Goal: Task Accomplishment & Management: Complete application form

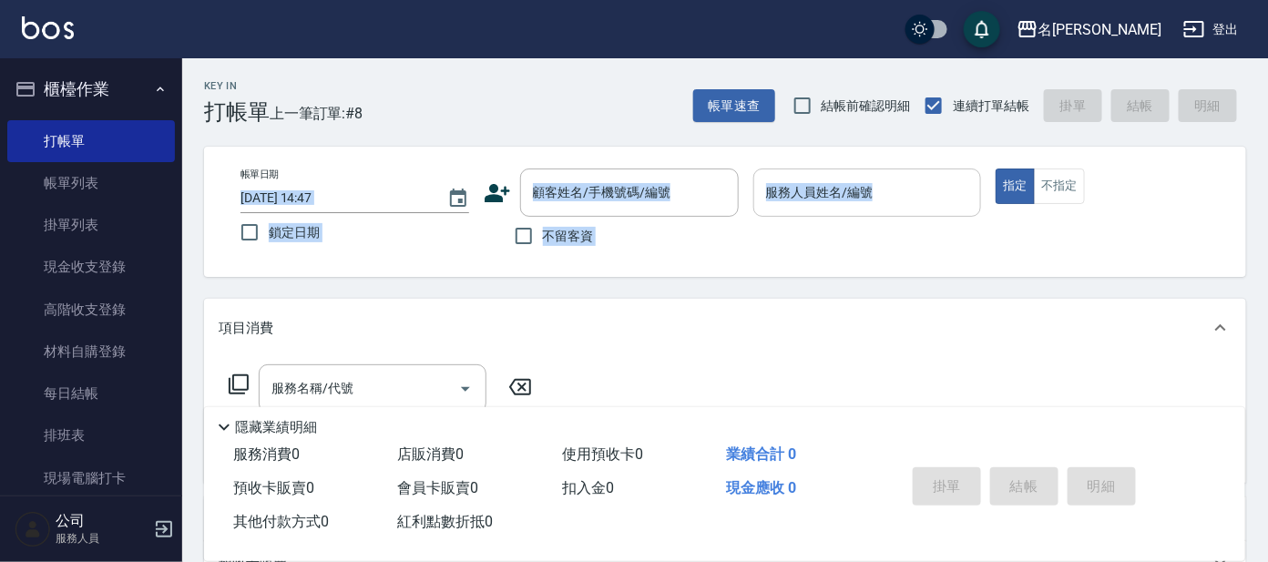
click at [837, 215] on div "Key In 打帳單 上一筆訂單:#8 帳單速查 結帳前確認明細 連續打單結帳 掛單 結帳 明細 帳單日期 [DATE] 14:47 鎖定日期 顧客姓名/手機…" at bounding box center [725, 472] width 1086 height 829
drag, startPoint x: 718, startPoint y: 185, endPoint x: 690, endPoint y: 179, distance: 28.1
click at [717, 184] on icon "Clear" at bounding box center [720, 193] width 18 height 18
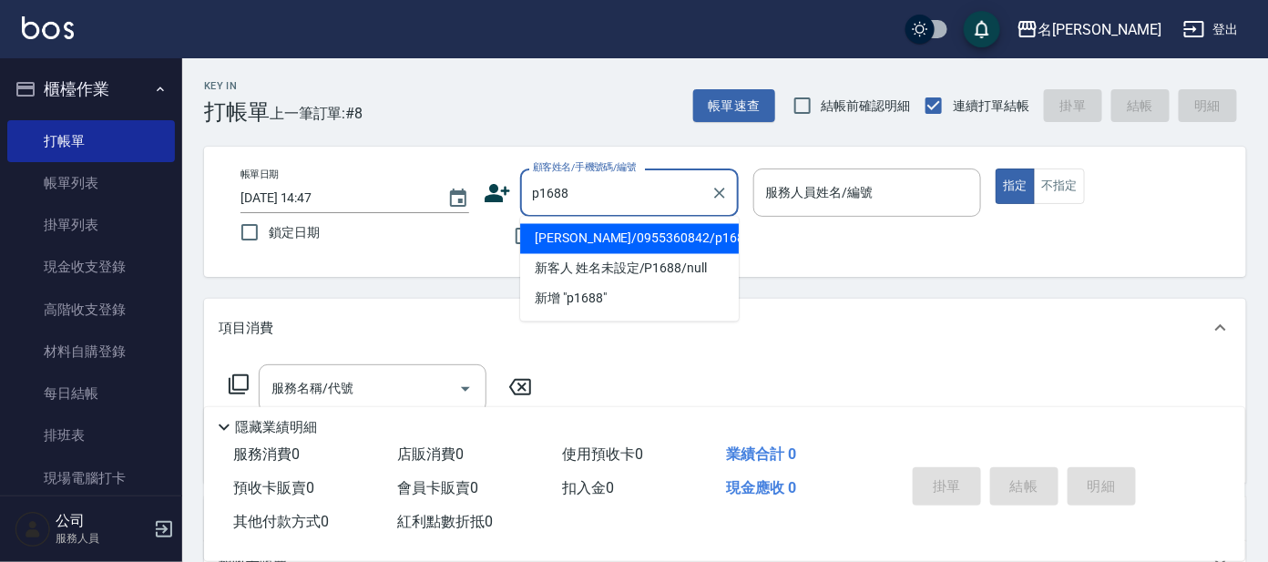
click at [696, 234] on li "[PERSON_NAME]/0955360842/p1688" at bounding box center [629, 239] width 219 height 30
type input "[PERSON_NAME]/0955360842/p1688"
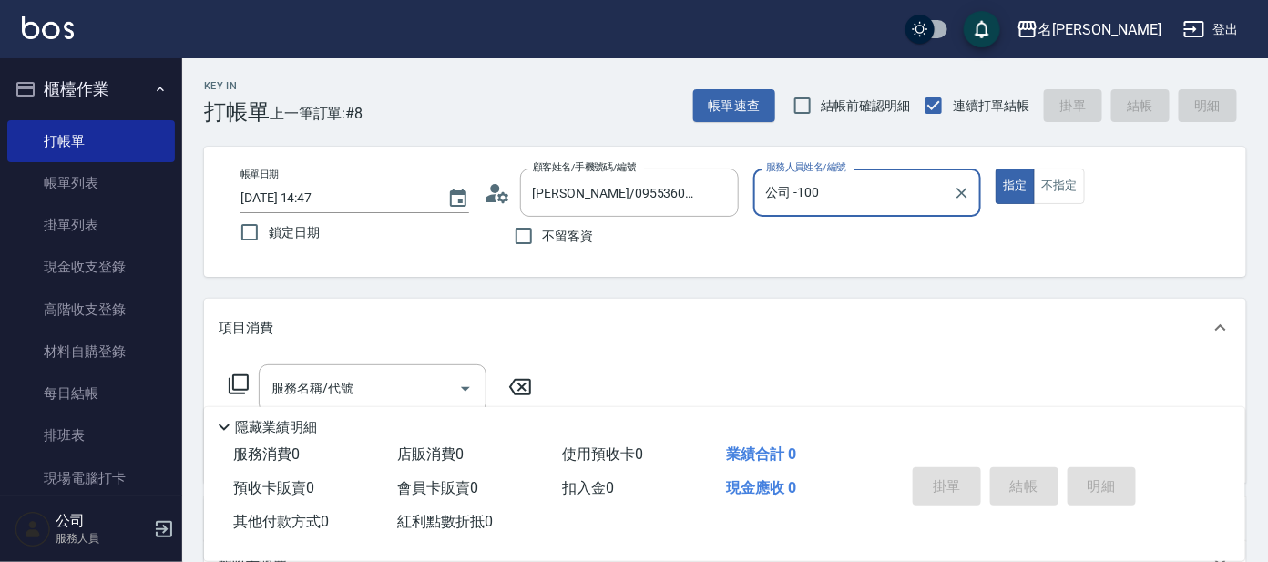
click at [913, 185] on input "公司 -100" at bounding box center [854, 193] width 185 height 32
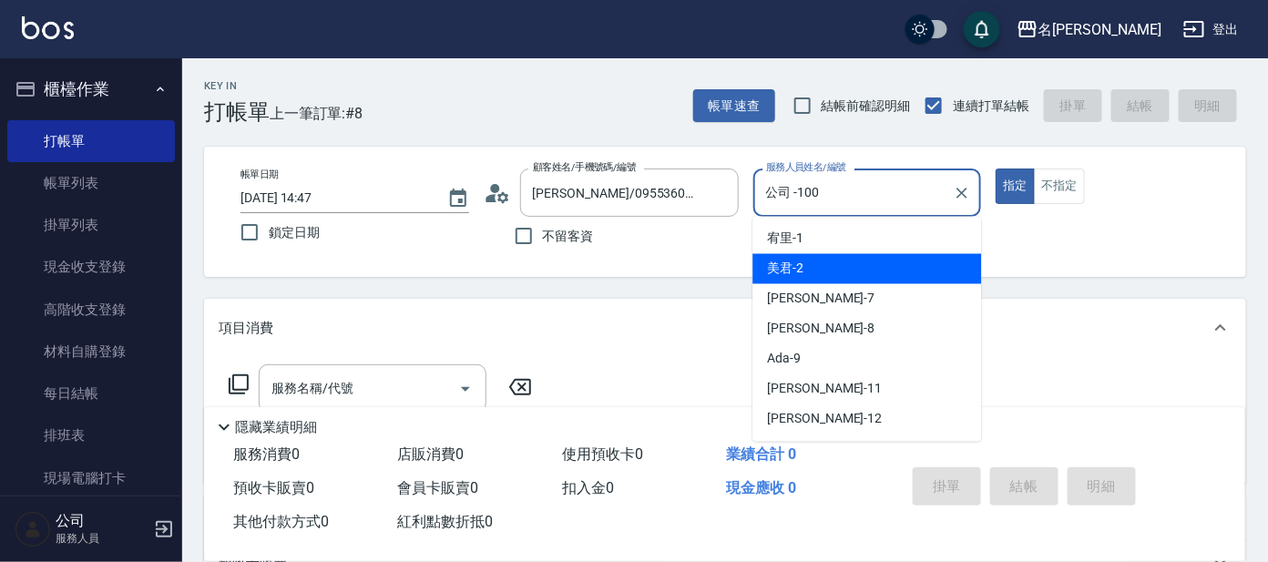
click at [899, 266] on div "美君 -2" at bounding box center [866, 269] width 229 height 30
type input "美君-2"
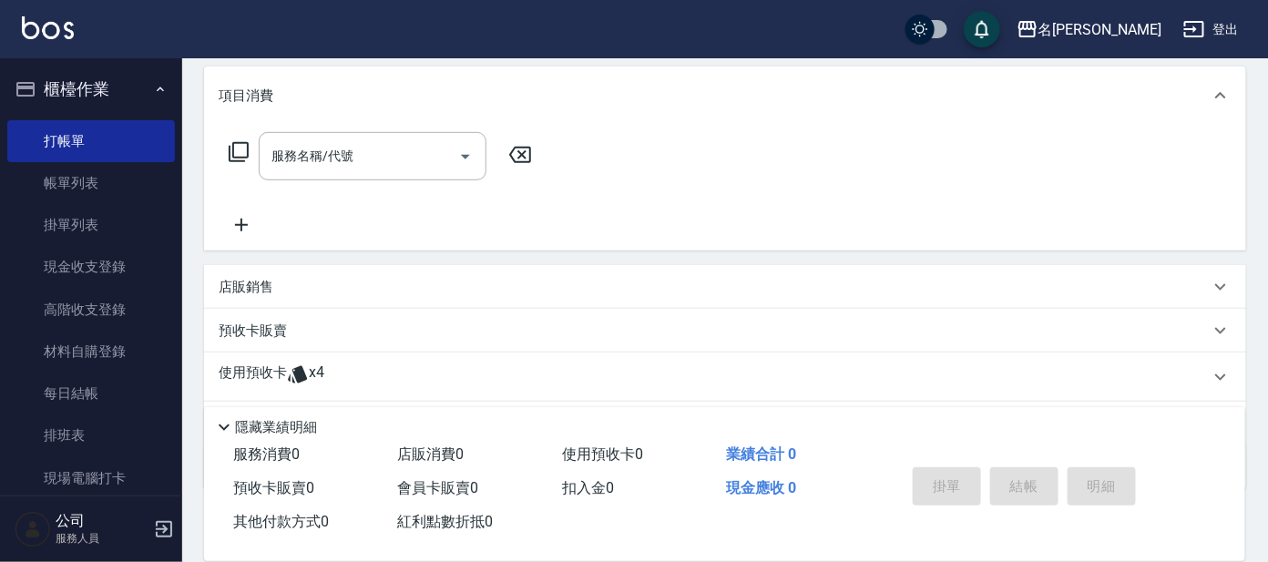
scroll to position [329, 0]
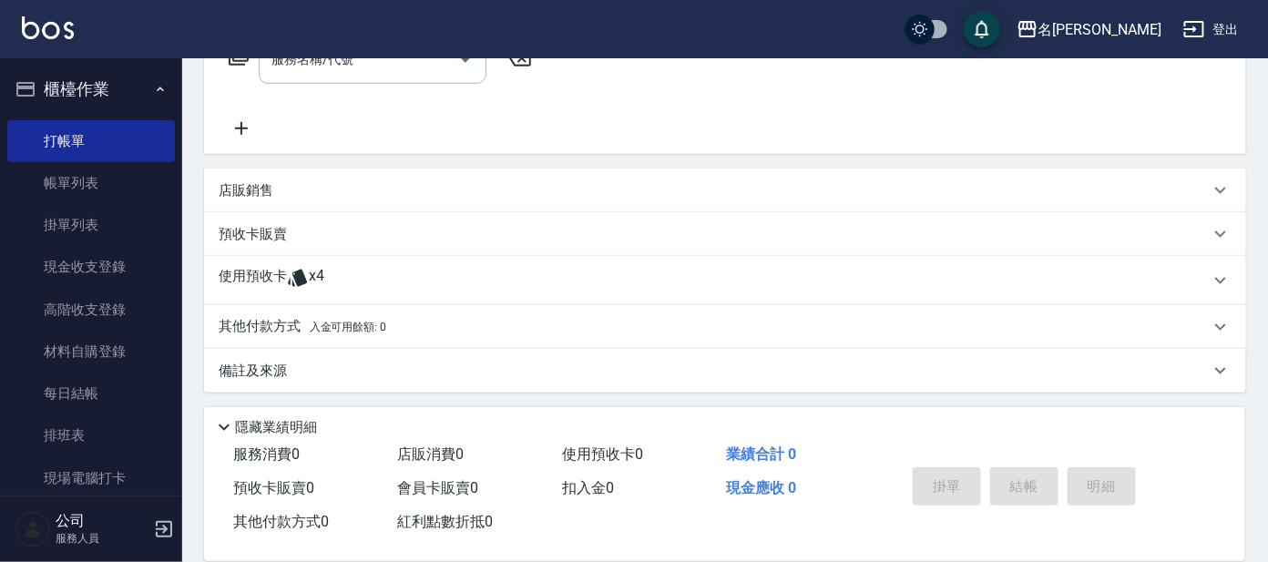
click at [312, 279] on span "x4" at bounding box center [316, 280] width 15 height 27
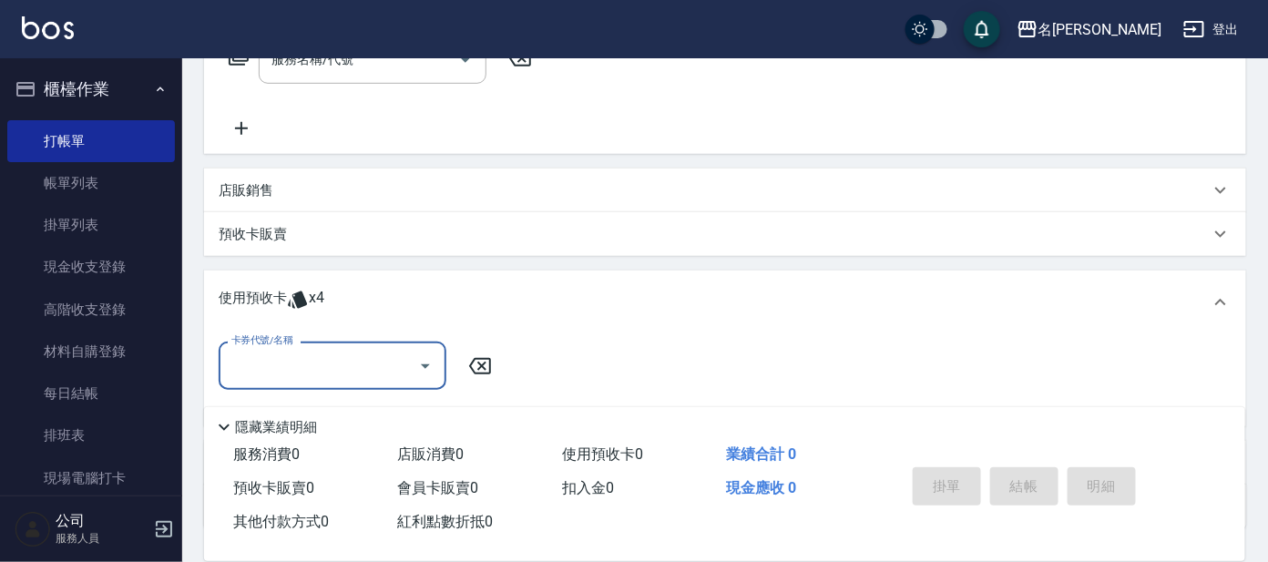
scroll to position [0, 0]
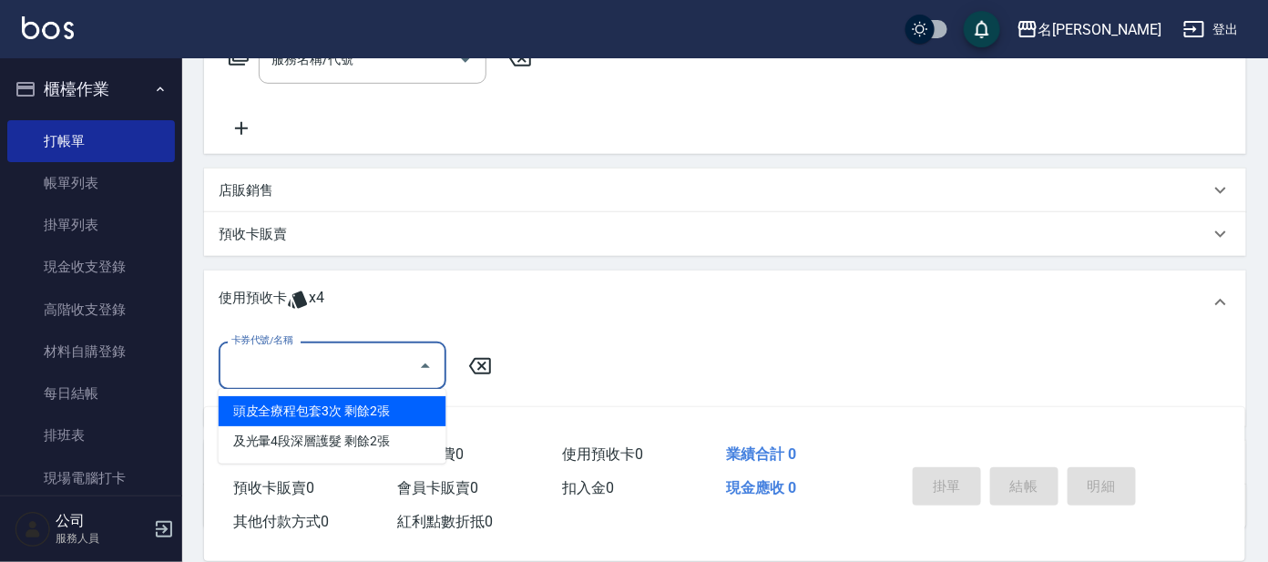
click at [349, 369] on input "卡券代號/名稱" at bounding box center [319, 366] width 184 height 32
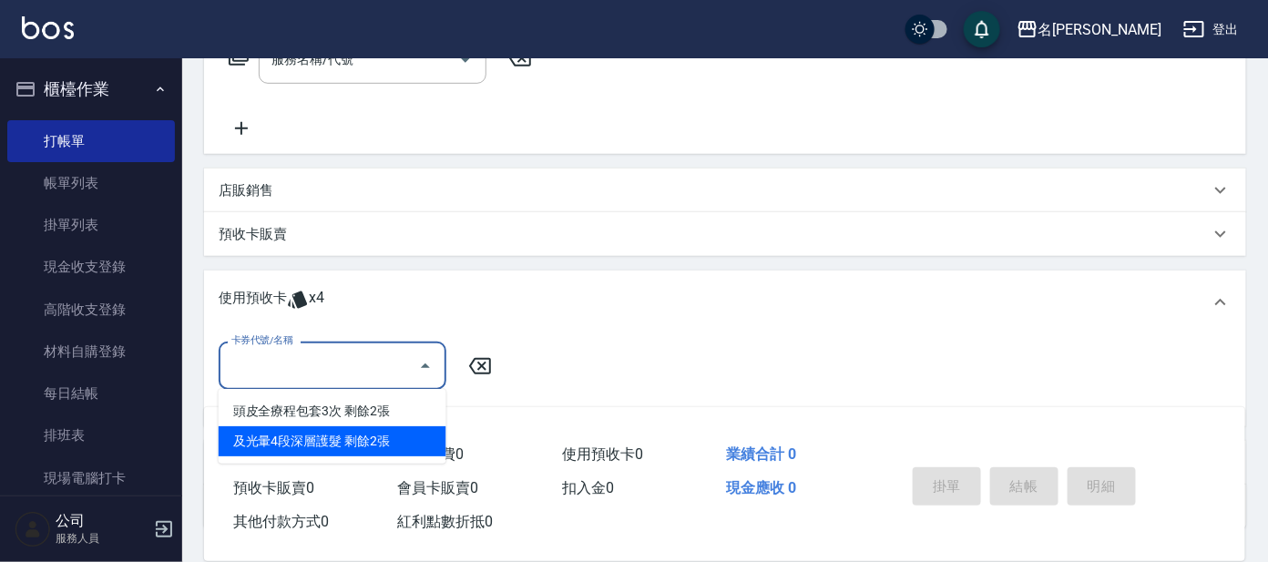
click at [353, 432] on div "及光暈4段深層護髮 剩餘2張" at bounding box center [333, 441] width 228 height 30
type input "及光暈4段深層護髮"
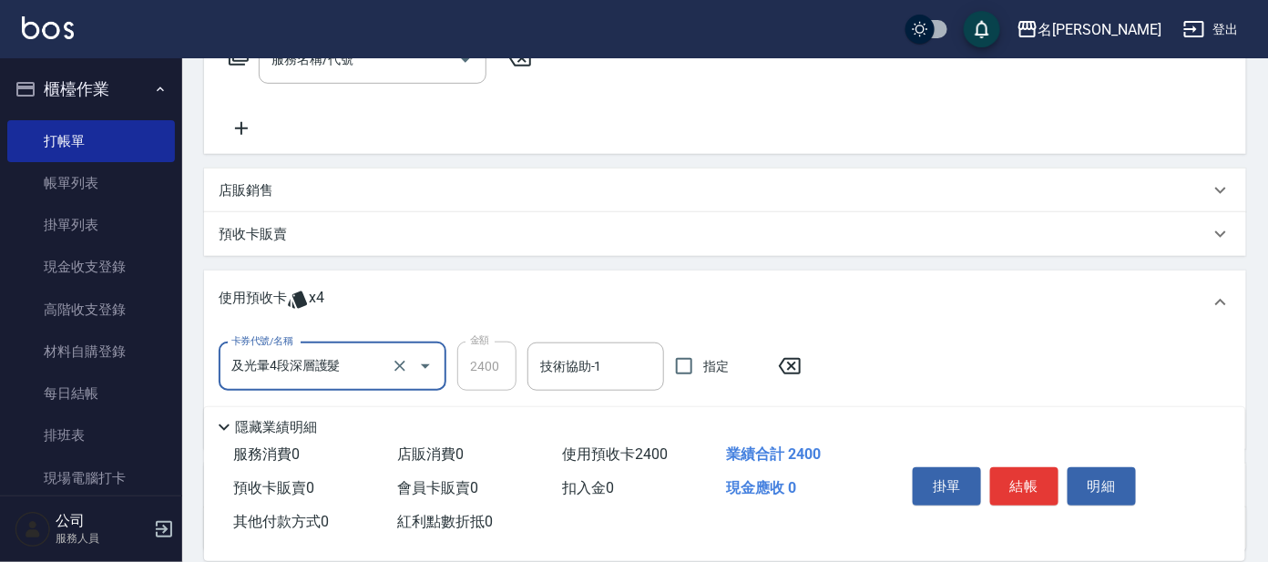
click at [568, 361] on input "技術協助-1" at bounding box center [596, 367] width 120 height 32
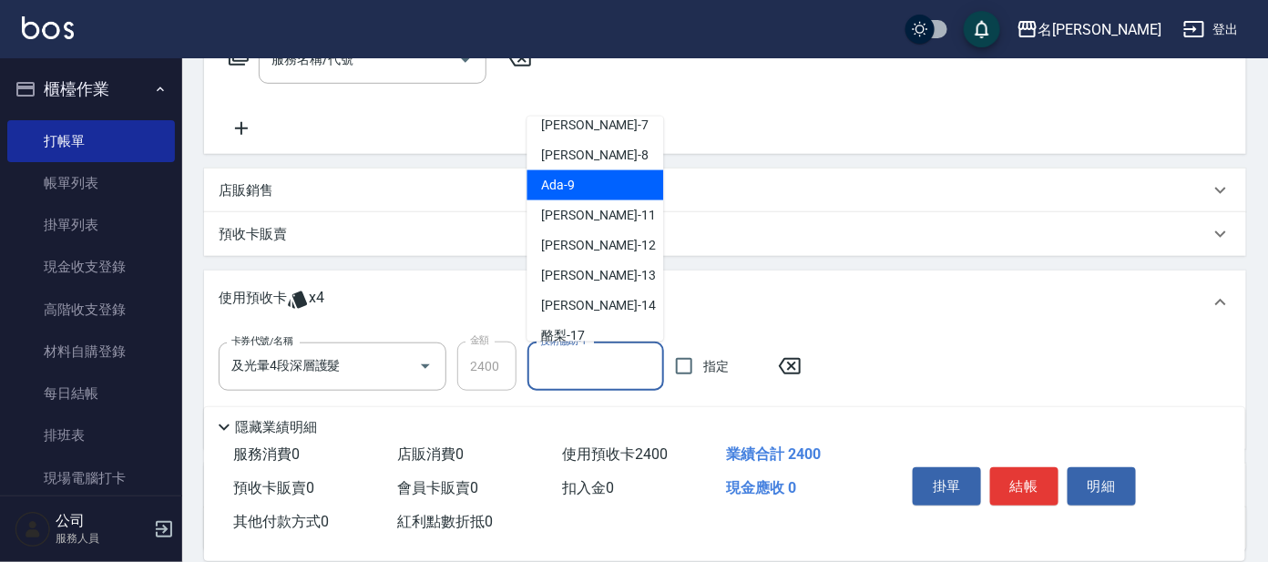
scroll to position [113, 0]
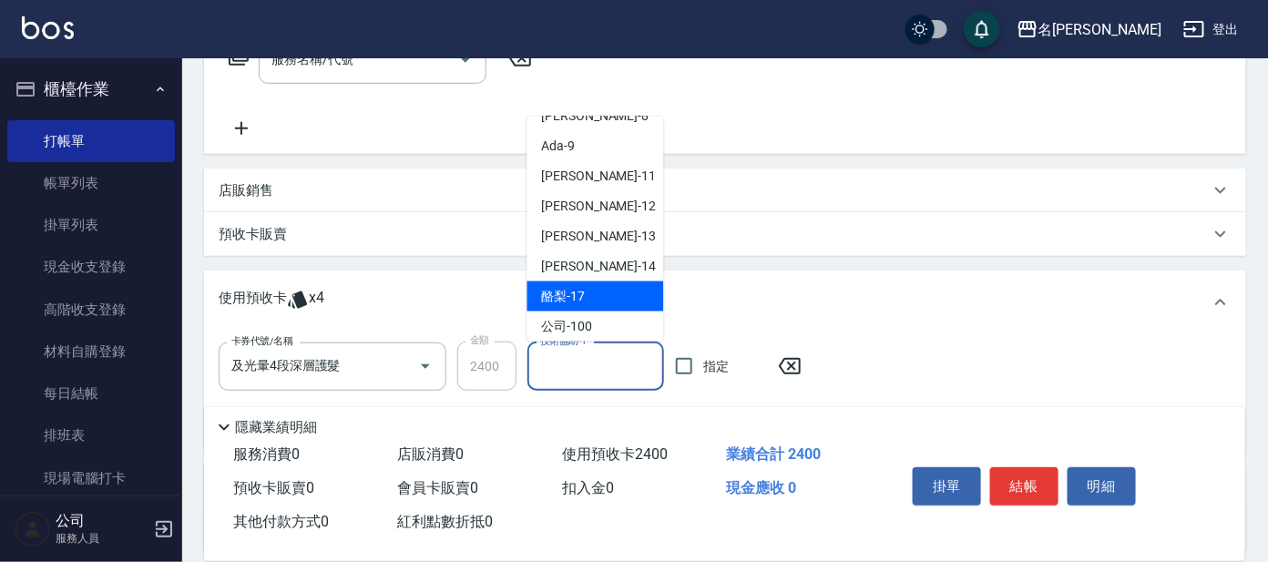
click at [601, 295] on div "酪梨 -17" at bounding box center [595, 296] width 137 height 30
type input "酪梨-17"
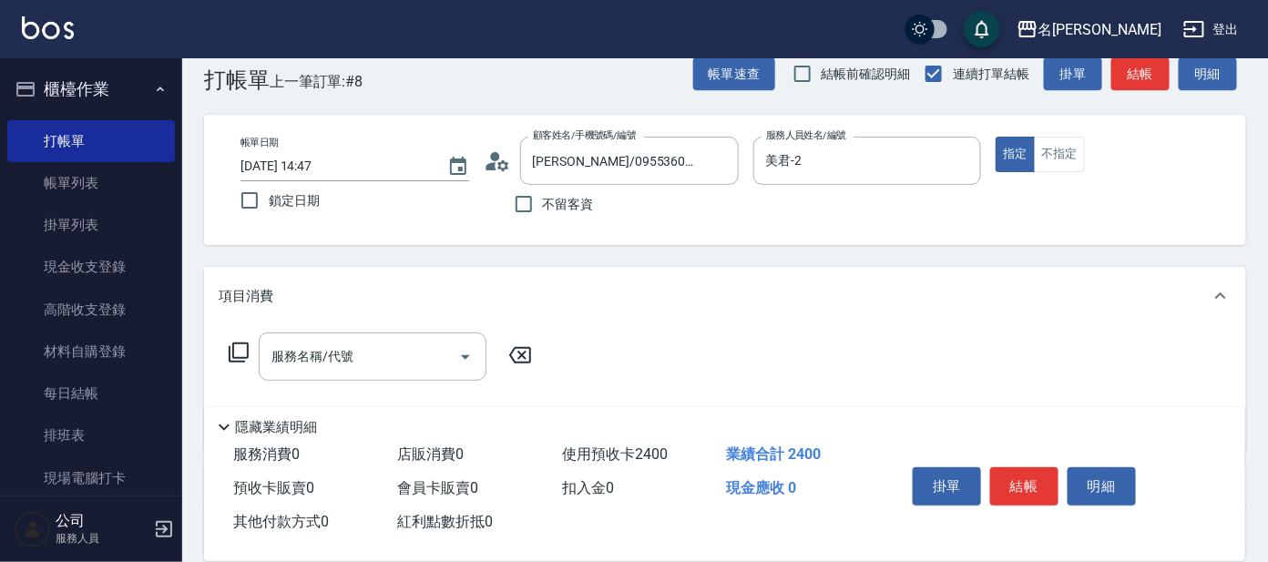
scroll to position [0, 0]
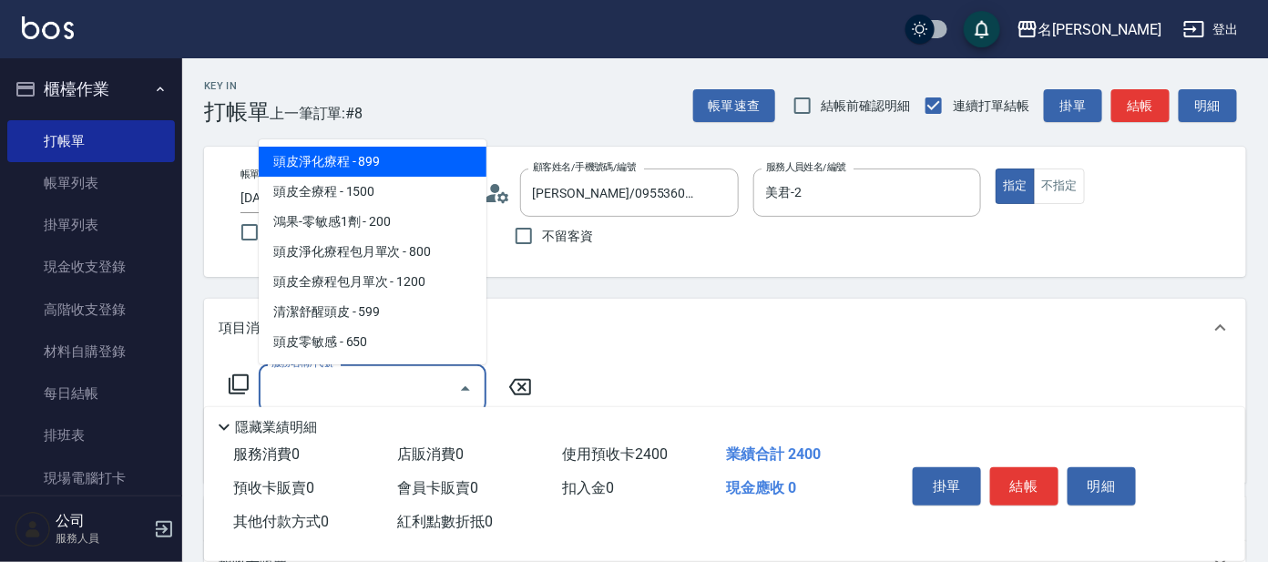
drag, startPoint x: 373, startPoint y: 388, endPoint x: 363, endPoint y: 413, distance: 26.6
click at [373, 389] on input "服務名稱/代號" at bounding box center [359, 389] width 184 height 32
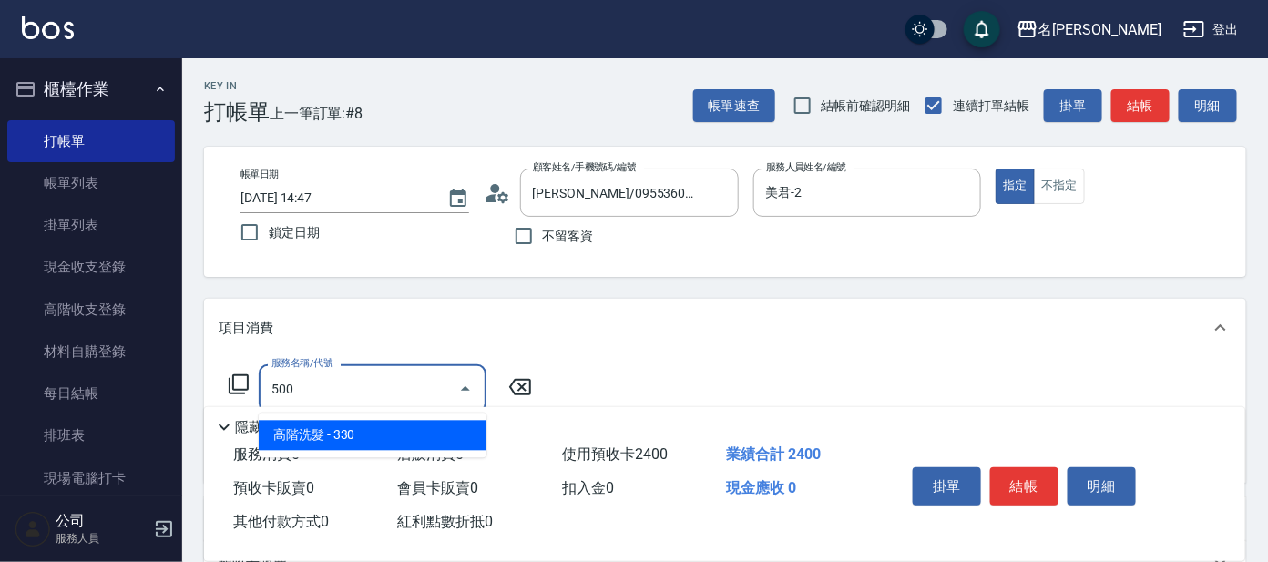
click at [391, 435] on span "高階洗髮 - 330" at bounding box center [373, 436] width 228 height 30
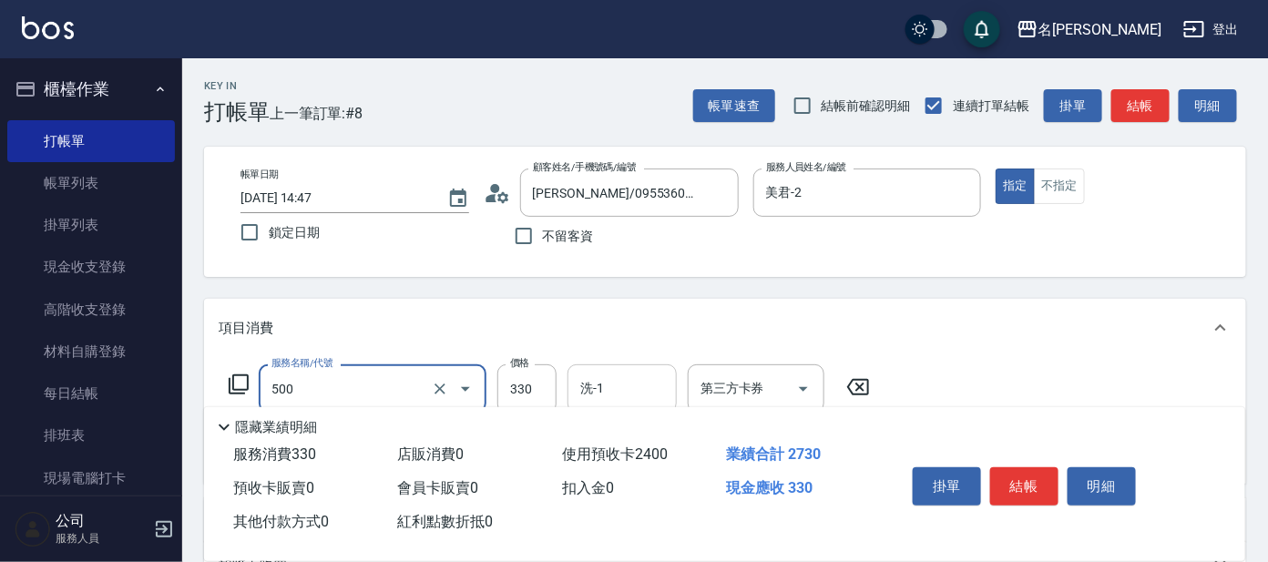
type input "高階洗髮(500)"
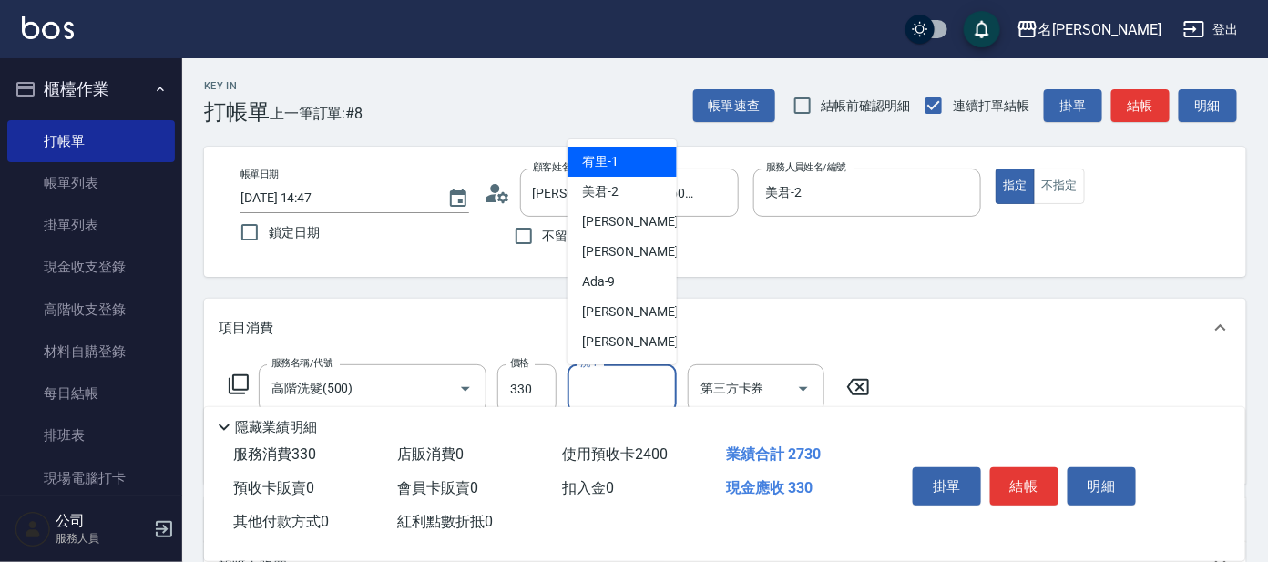
click at [643, 400] on input "洗-1" at bounding box center [622, 389] width 93 height 32
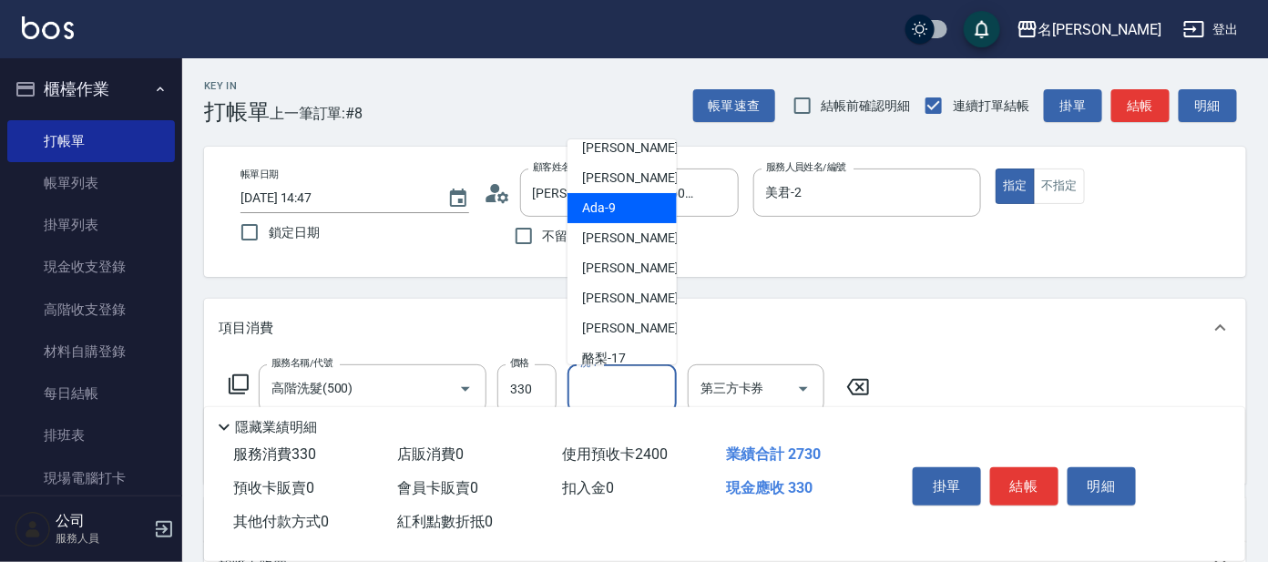
scroll to position [113, 0]
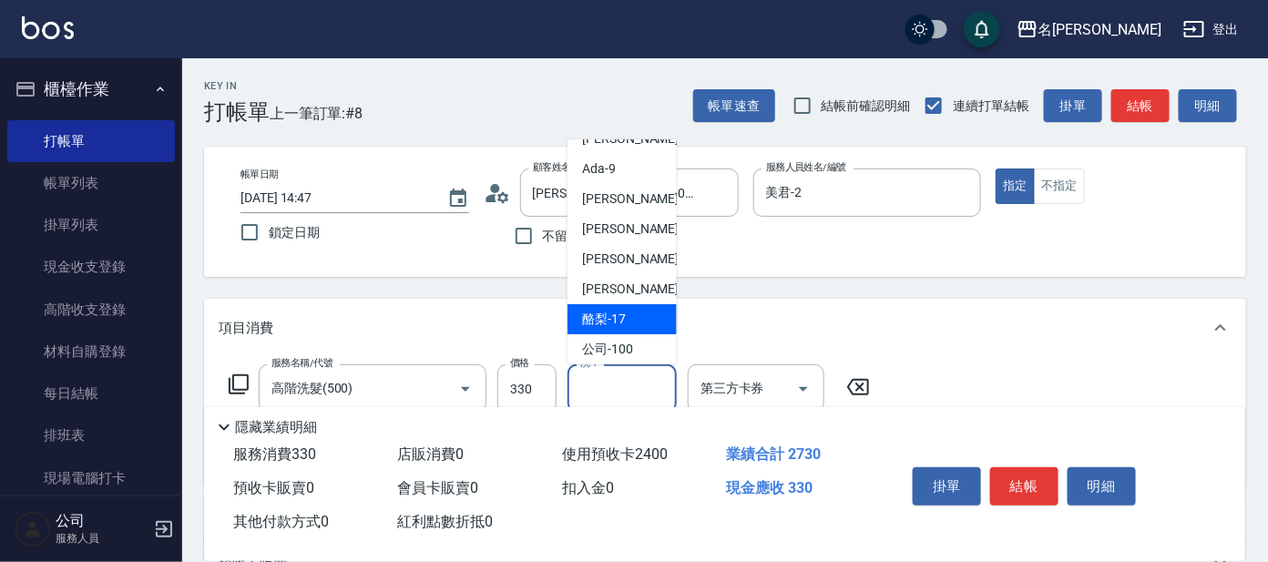
click at [599, 314] on span "酪梨 -17" at bounding box center [604, 319] width 44 height 19
type input "酪梨-17"
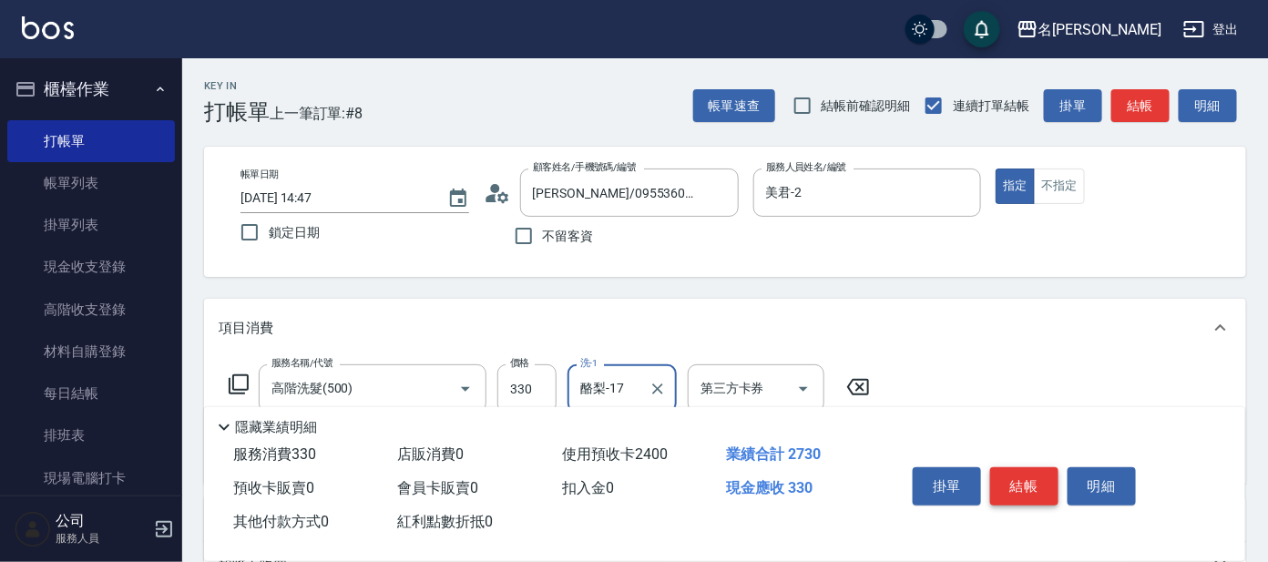
drag, startPoint x: 1038, startPoint y: 486, endPoint x: 1031, endPoint y: 473, distance: 14.7
click at [1038, 480] on button "結帳" at bounding box center [1024, 486] width 68 height 38
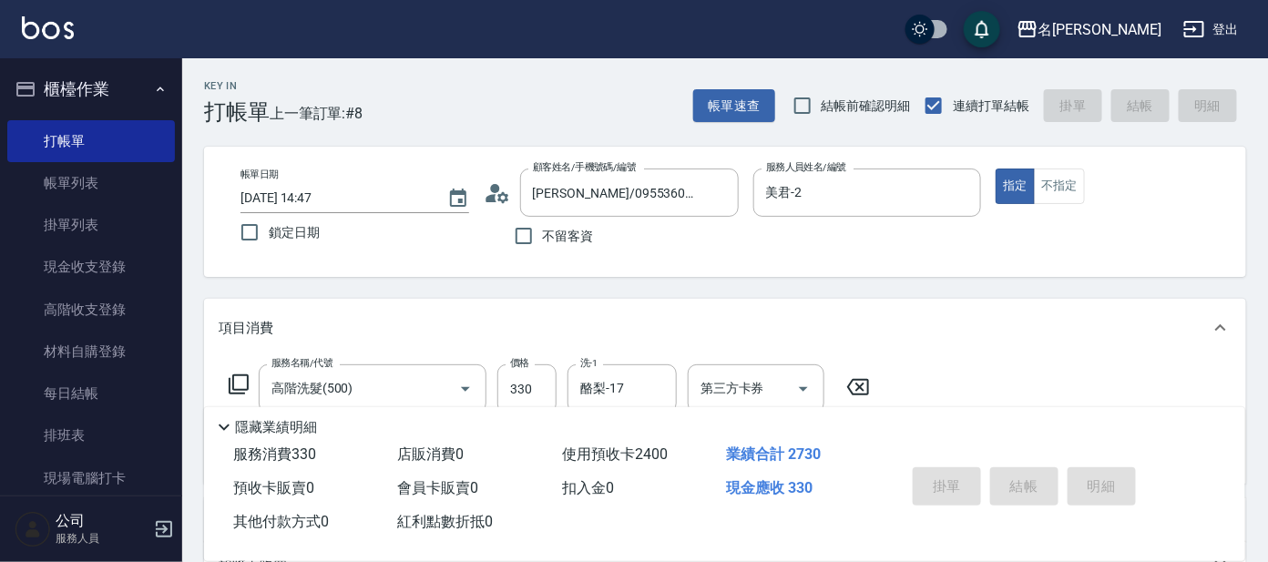
type input "[DATE] 15:34"
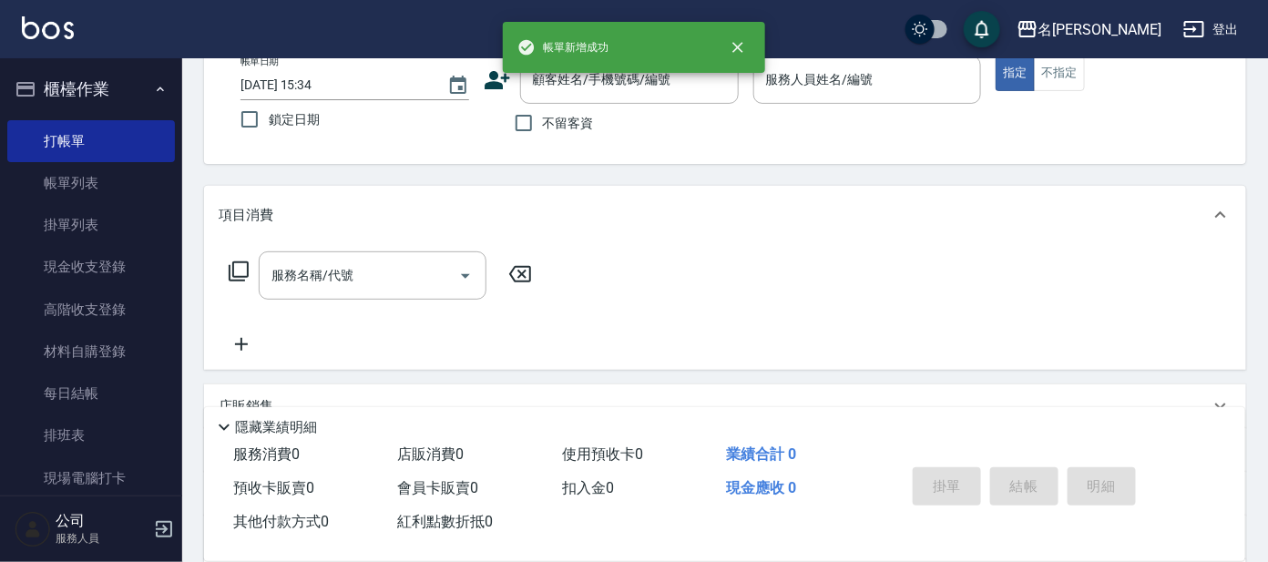
click at [586, 67] on div "帳單新增成功" at bounding box center [634, 47] width 262 height 51
click at [567, 71] on div "帳單新增成功" at bounding box center [634, 47] width 262 height 51
click at [633, 40] on div "帳單新增成功" at bounding box center [634, 47] width 262 height 51
click at [624, 89] on input "顧客姓名/手機號碼/編號" at bounding box center [615, 80] width 175 height 32
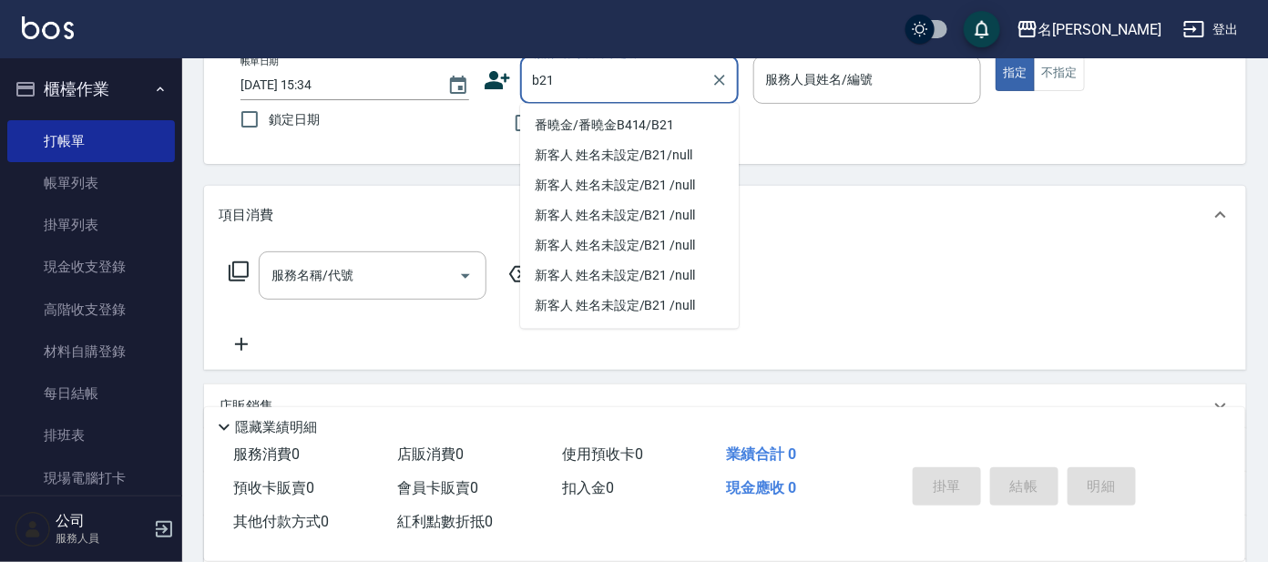
click at [619, 115] on li "番曉金/番曉金B414/B21" at bounding box center [629, 126] width 219 height 30
type input "番曉金/番曉金B414/B21"
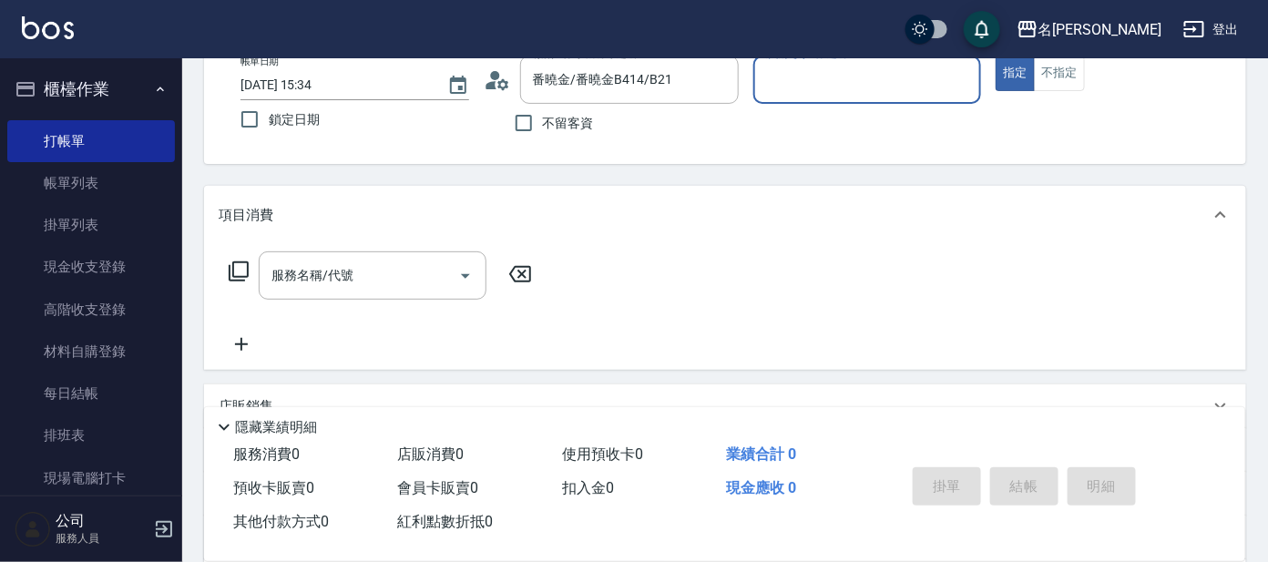
type input "美君-2"
click at [1063, 74] on button "不指定" at bounding box center [1059, 74] width 51 height 36
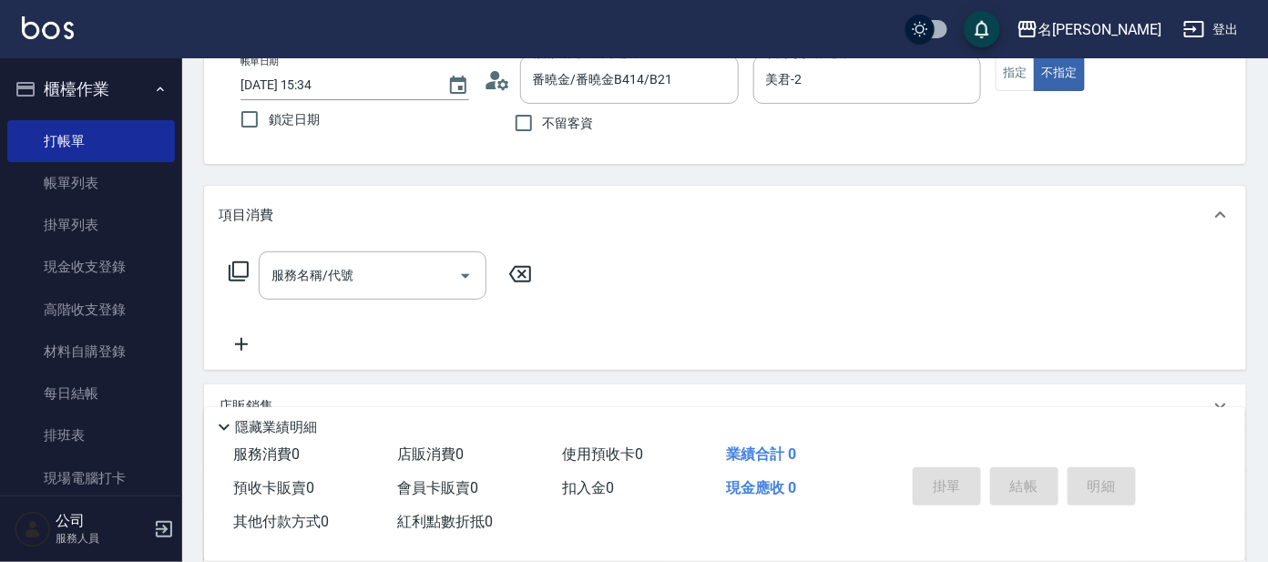
click at [240, 268] on icon at bounding box center [239, 272] width 22 height 22
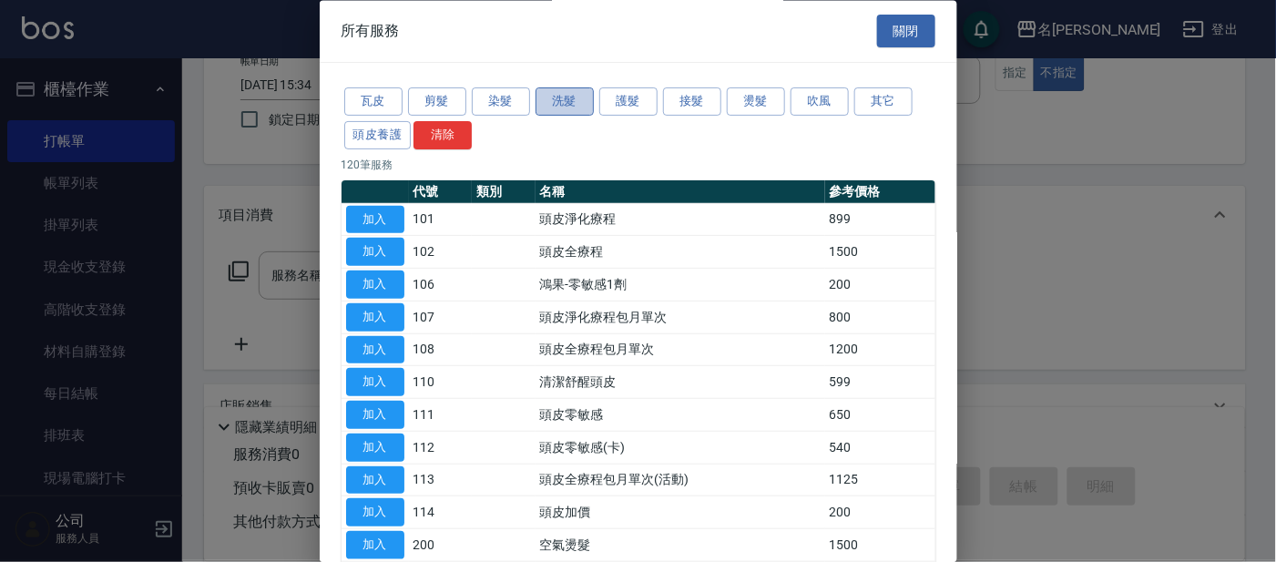
click at [557, 98] on button "洗髮" at bounding box center [565, 102] width 58 height 28
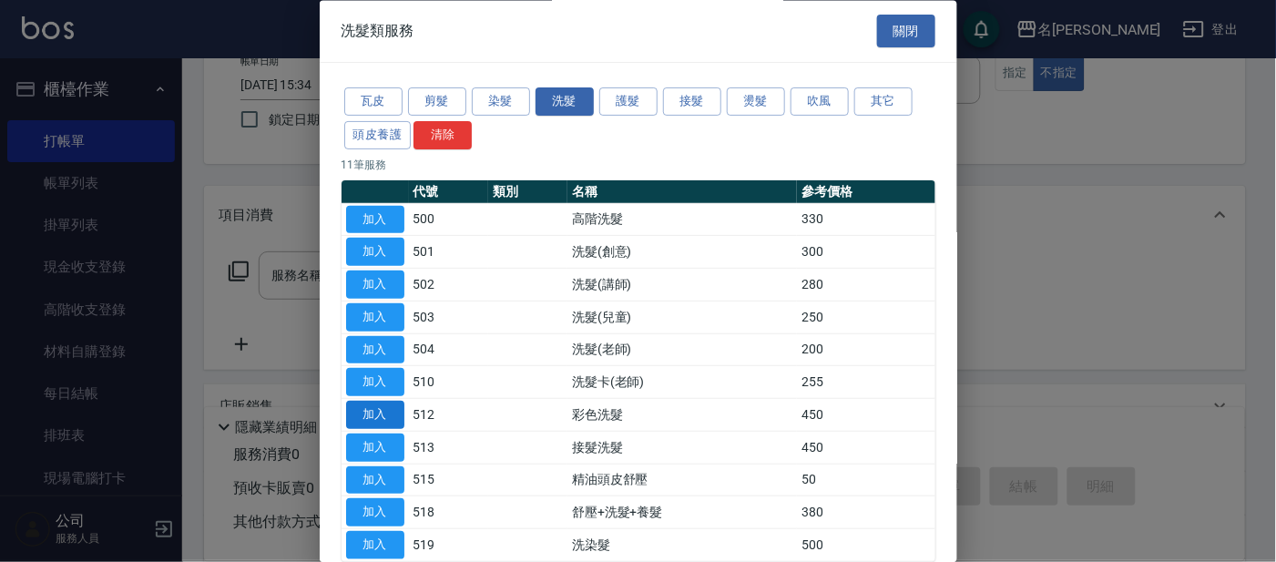
click at [375, 411] on button "加入" at bounding box center [375, 416] width 58 height 28
type input "彩色洗髮(512)"
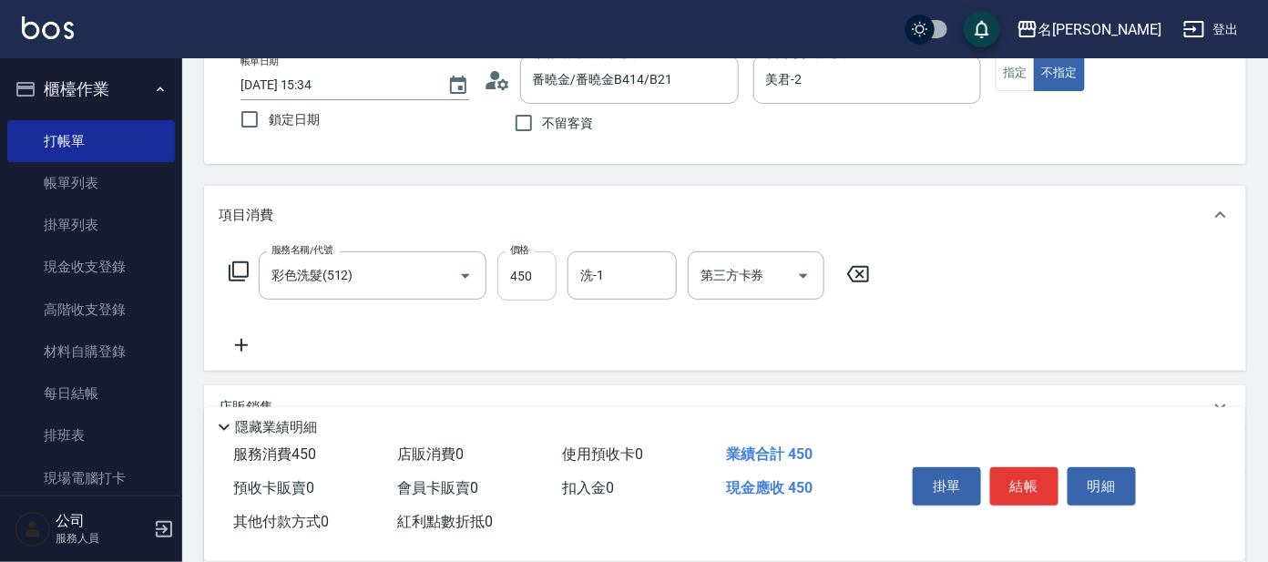
click at [520, 283] on input "450" at bounding box center [526, 275] width 59 height 49
type input "500"
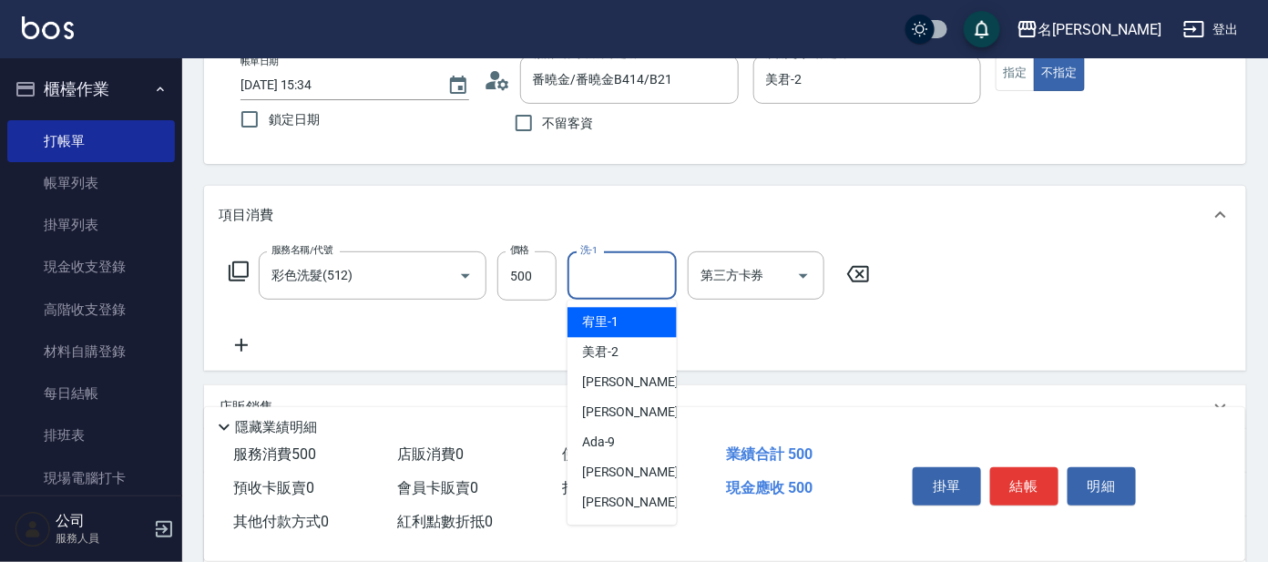
click at [620, 262] on input "洗-1" at bounding box center [622, 276] width 93 height 32
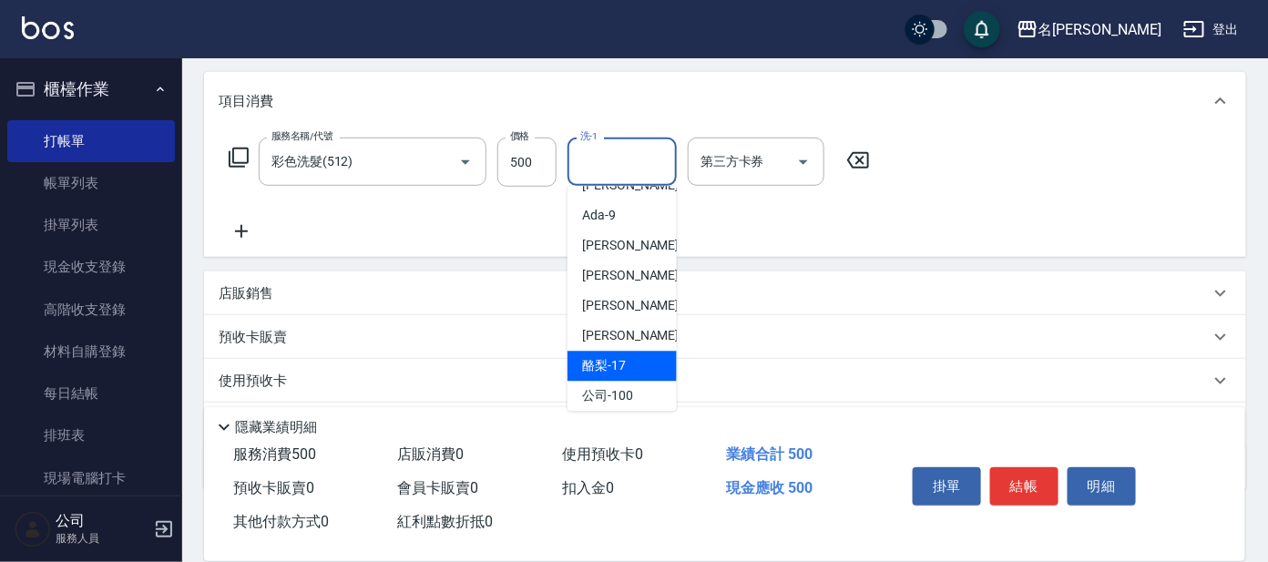
click at [632, 355] on div "酪梨 -17" at bounding box center [622, 367] width 109 height 30
type input "酪梨-17"
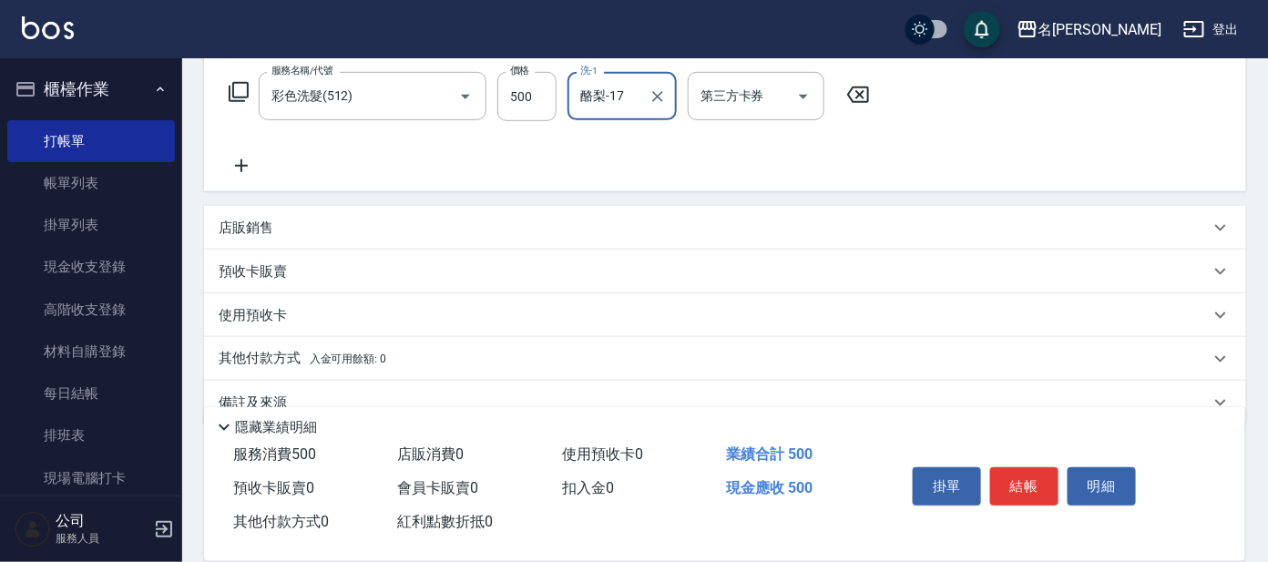
scroll to position [325, 0]
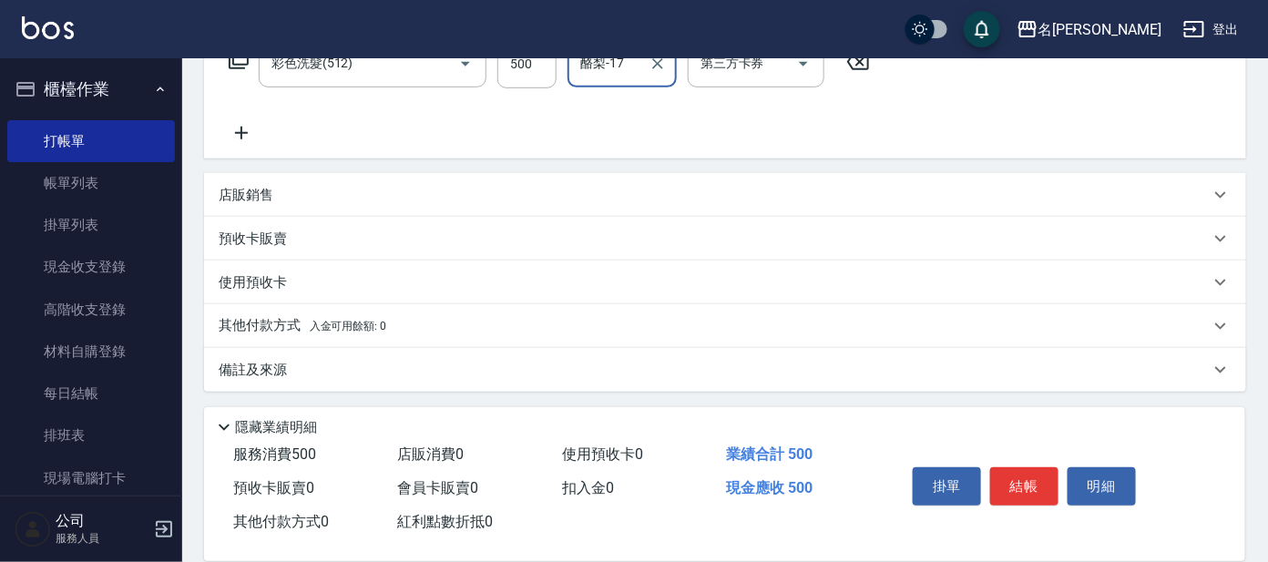
click at [1019, 484] on button "結帳" at bounding box center [1024, 486] width 68 height 38
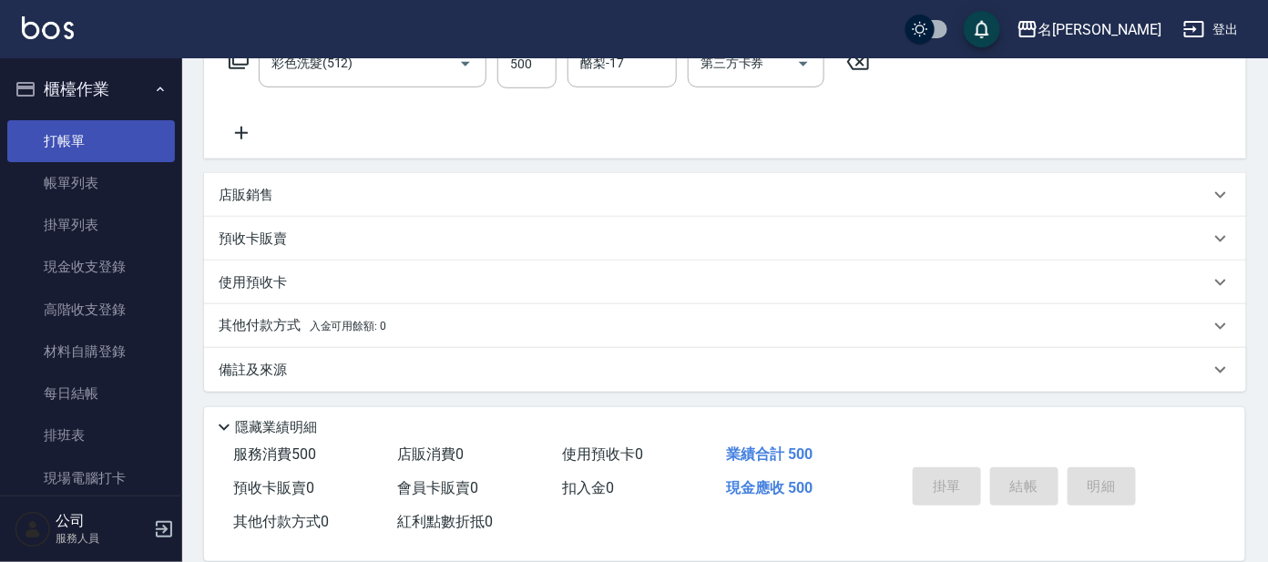
type input "[DATE] 15:35"
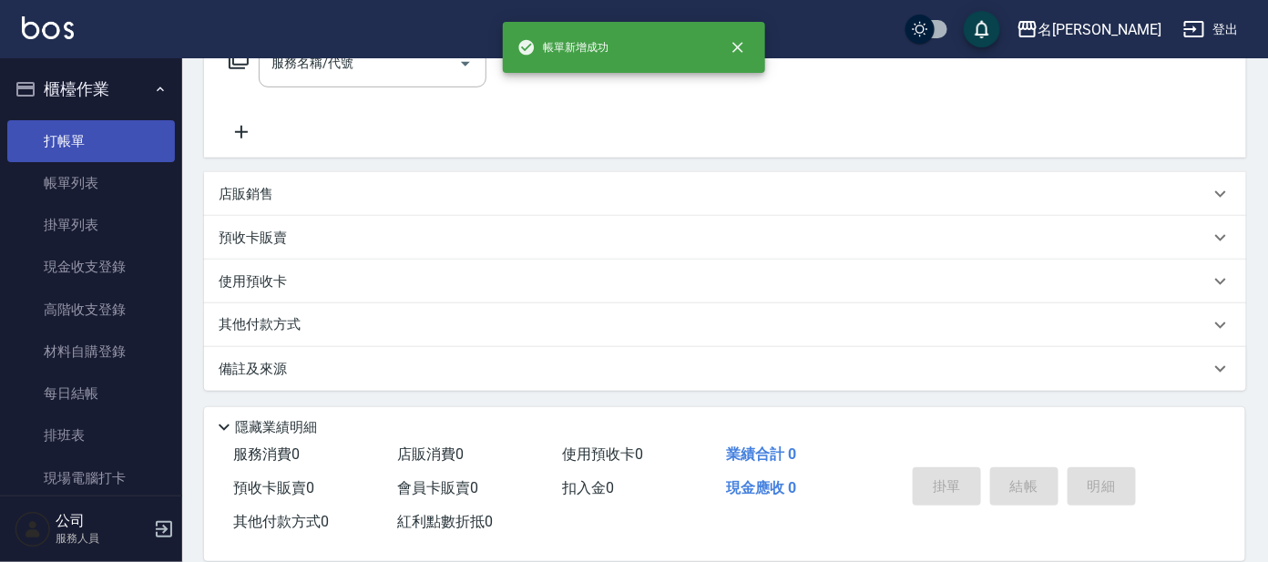
scroll to position [0, 0]
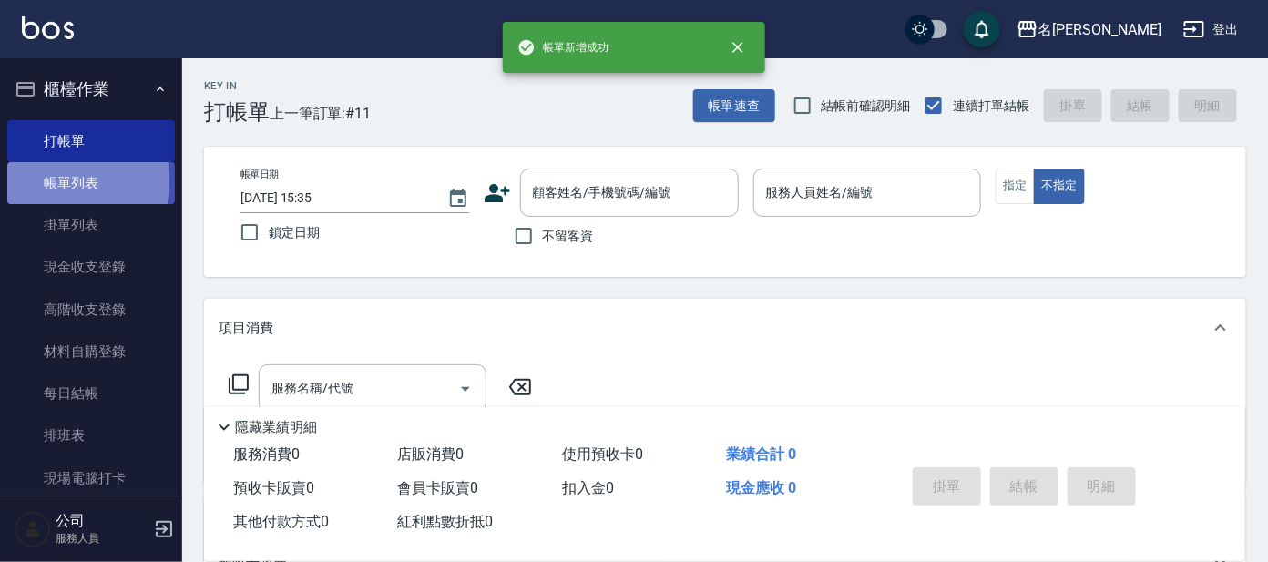
click at [44, 181] on link "帳單列表" at bounding box center [91, 183] width 168 height 42
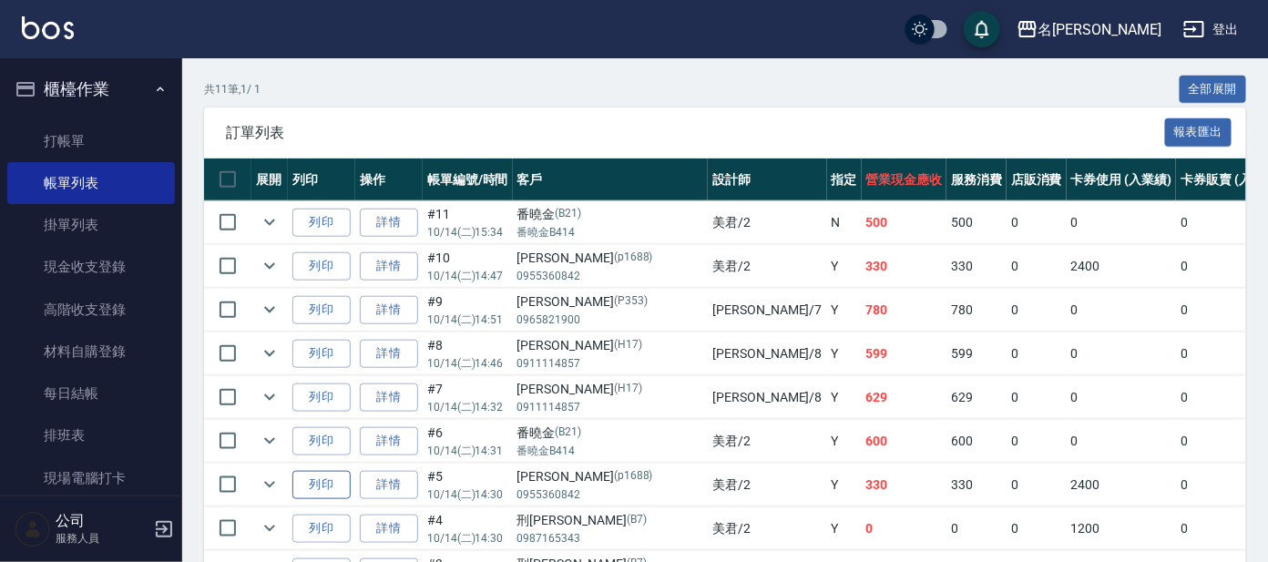
scroll to position [455, 0]
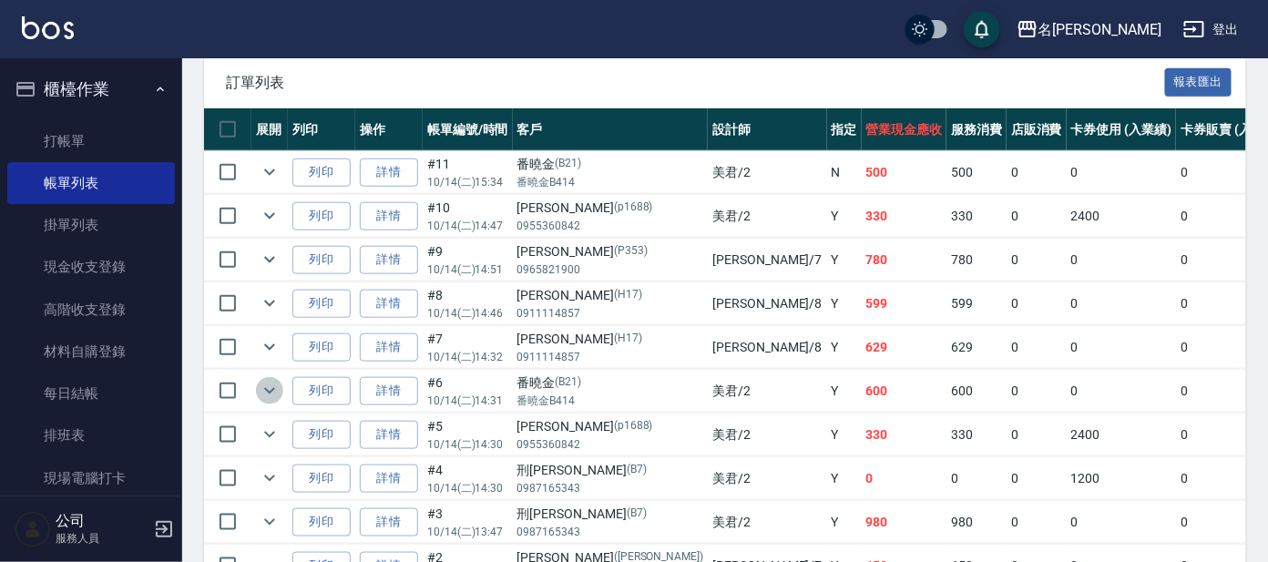
click at [264, 389] on icon "expand row" at bounding box center [270, 391] width 22 height 22
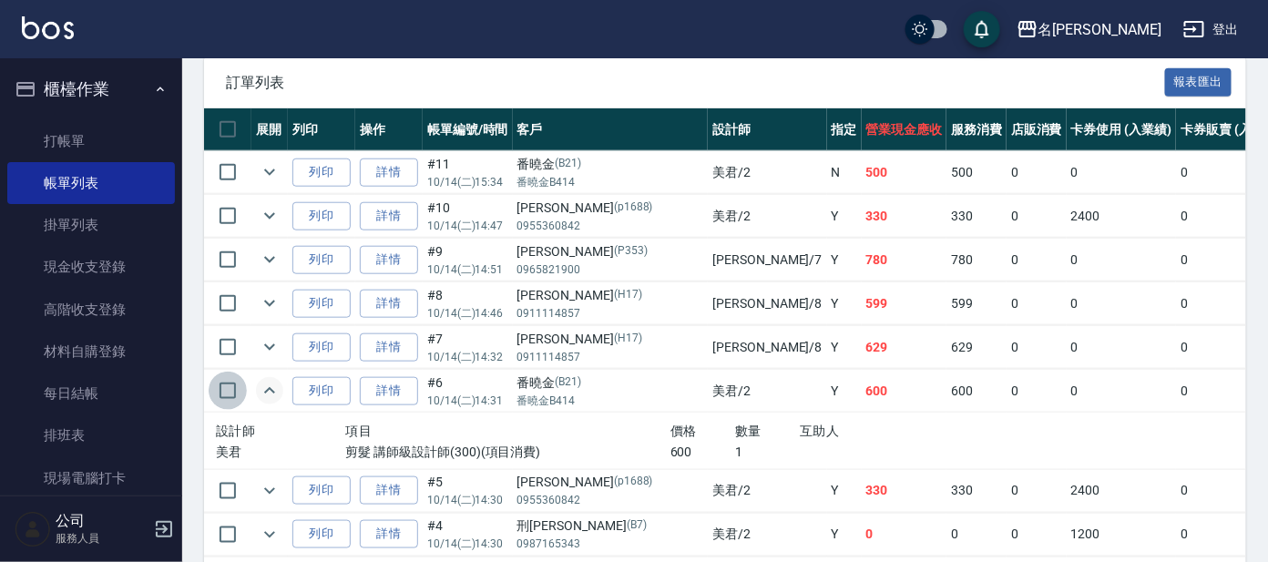
click at [219, 387] on input "checkbox" at bounding box center [228, 391] width 38 height 38
checkbox input "true"
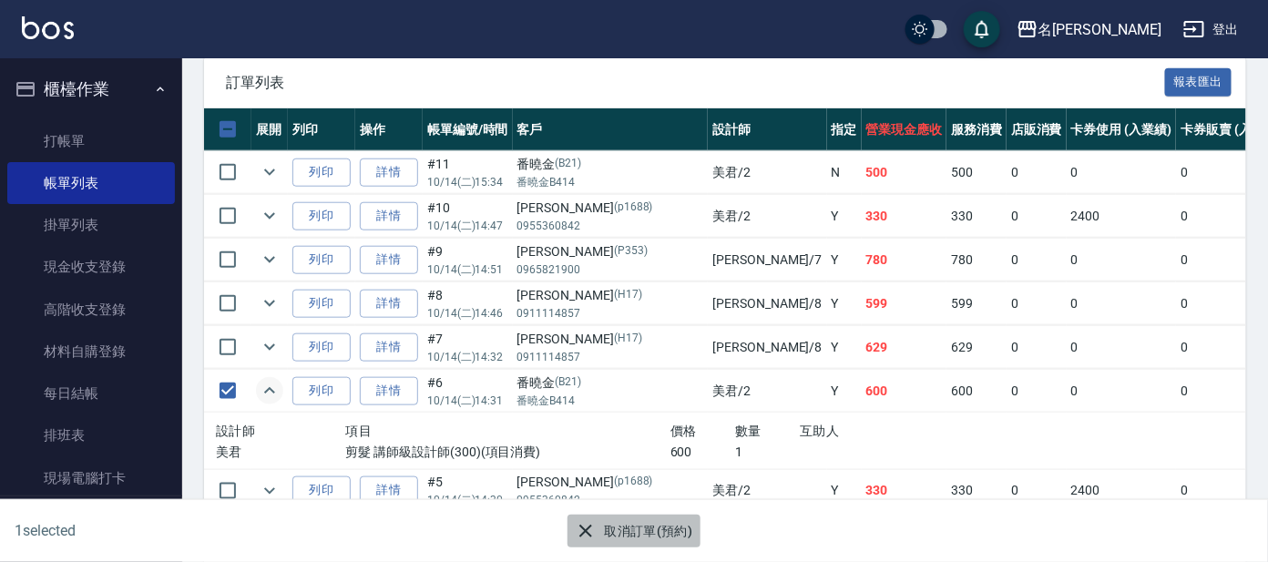
drag, startPoint x: 625, startPoint y: 535, endPoint x: 612, endPoint y: 522, distance: 18.0
click at [618, 516] on button "取消訂單(預約)" at bounding box center [634, 532] width 132 height 34
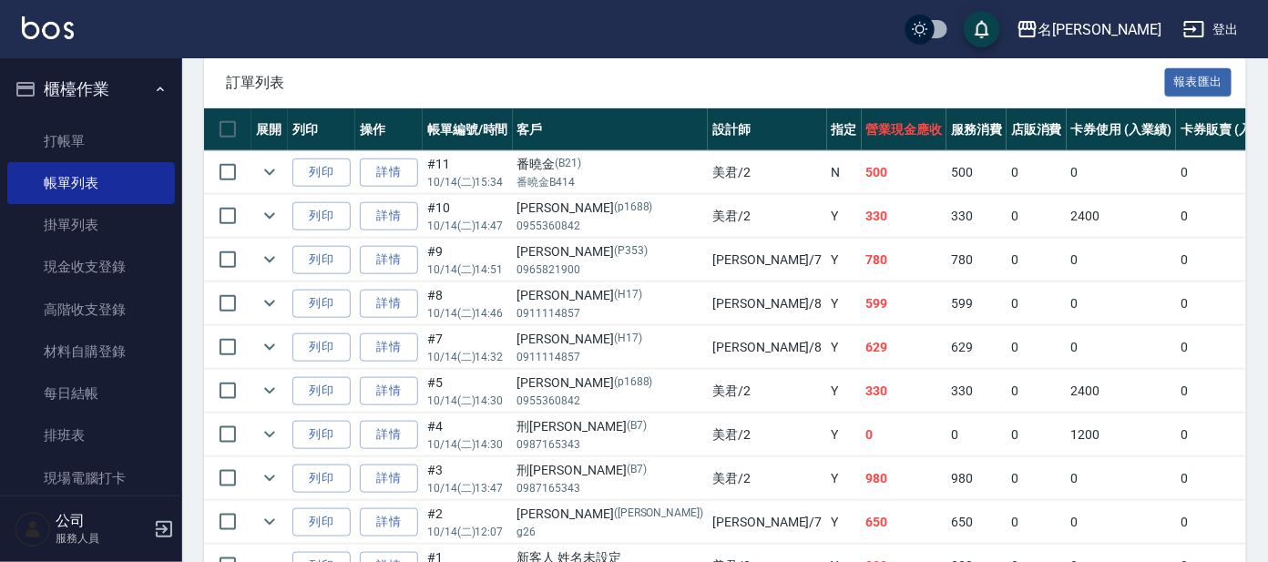
click at [247, 206] on td at bounding box center [227, 216] width 47 height 43
click at [271, 205] on icon "expand row" at bounding box center [270, 216] width 22 height 22
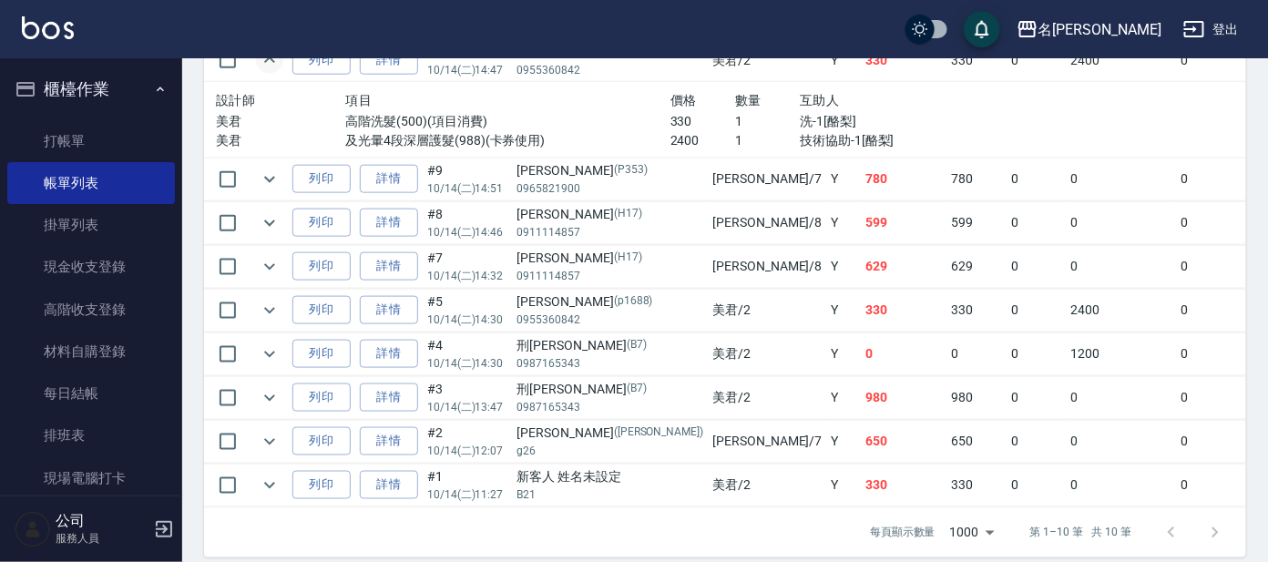
scroll to position [643, 0]
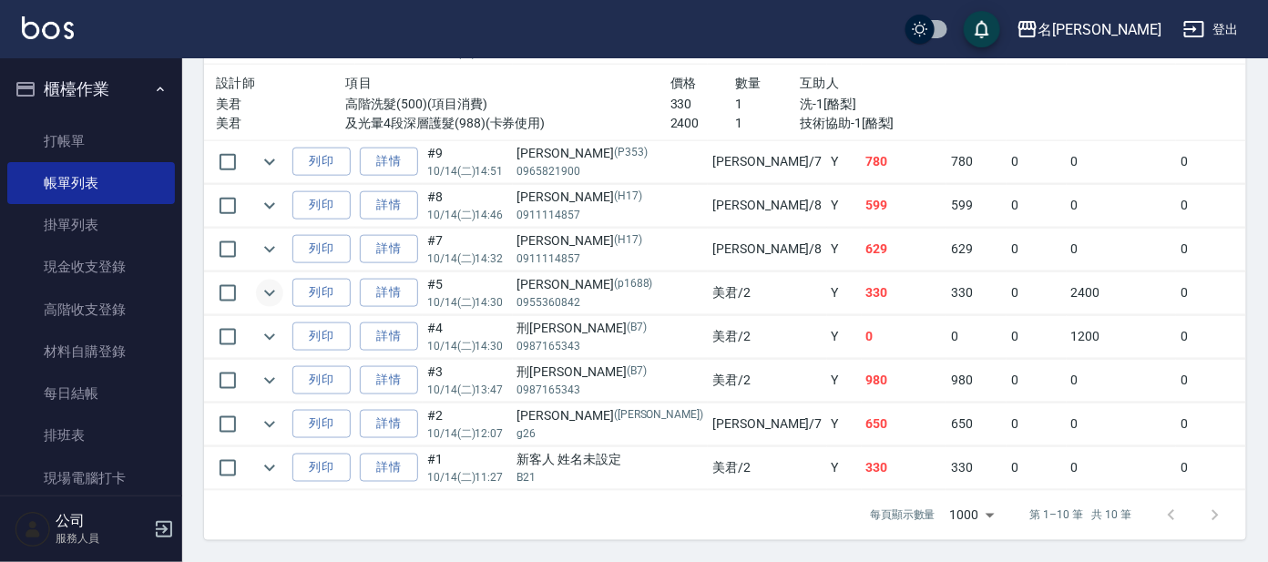
click at [264, 282] on icon "expand row" at bounding box center [270, 293] width 22 height 22
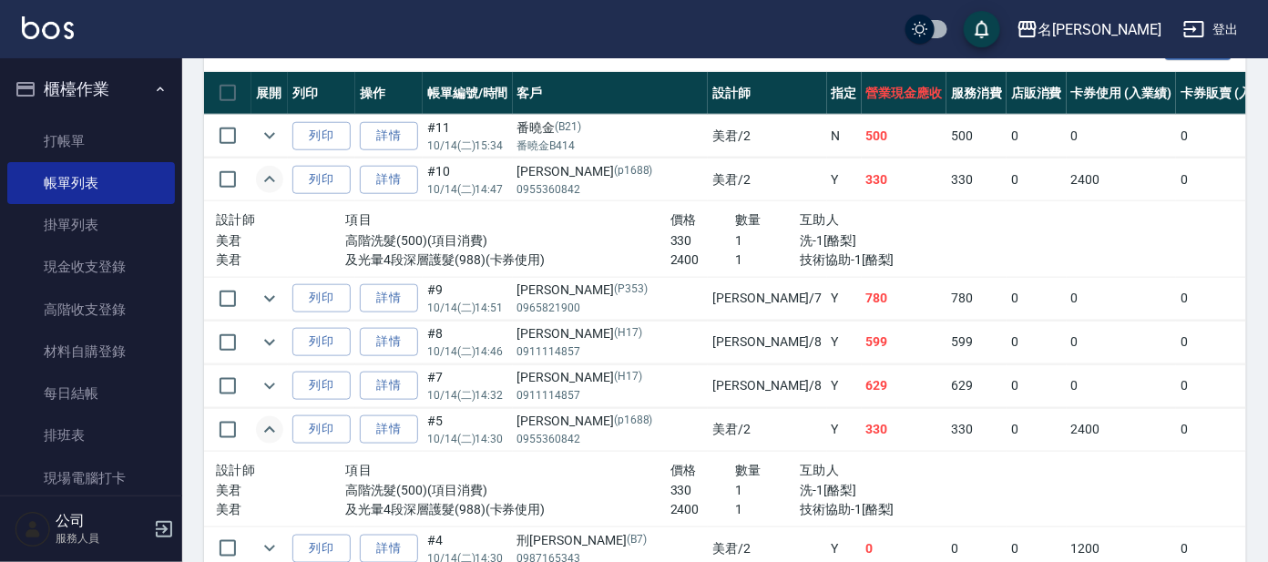
scroll to position [490, 0]
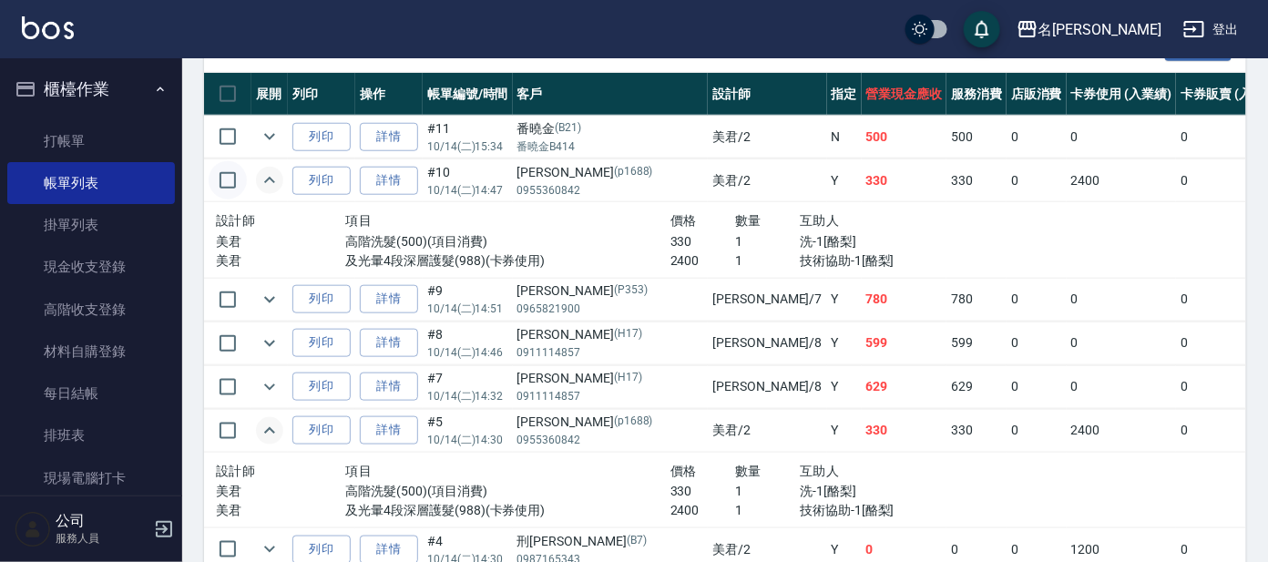
click at [224, 179] on input "checkbox" at bounding box center [228, 180] width 38 height 38
checkbox input "true"
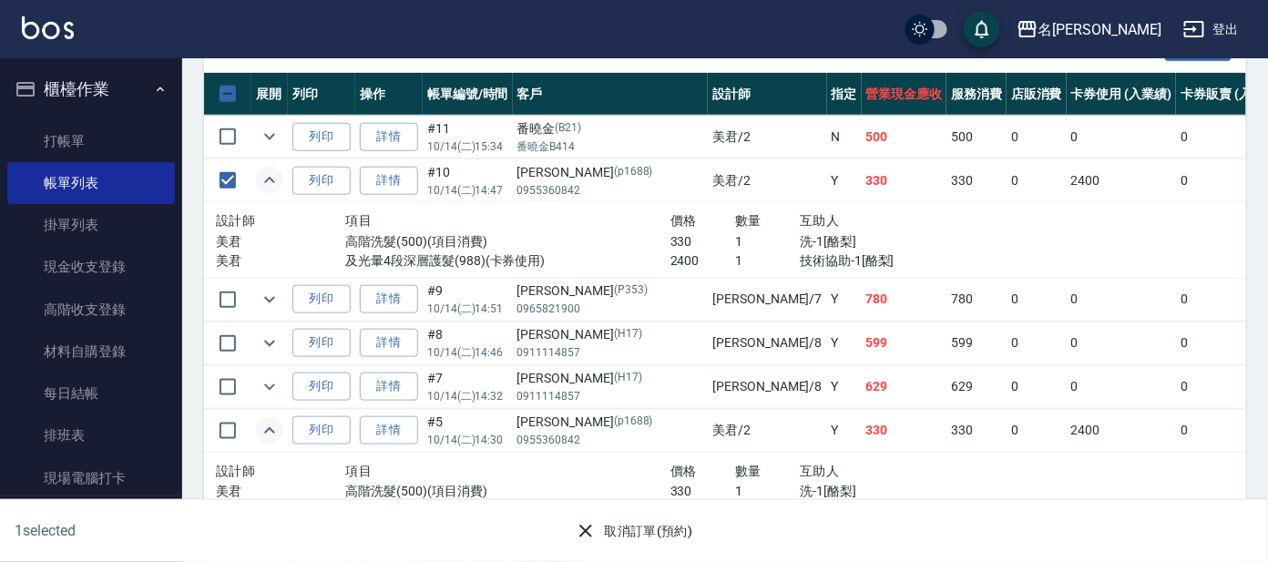
click at [670, 534] on button "取消訂單(預約)" at bounding box center [634, 532] width 132 height 34
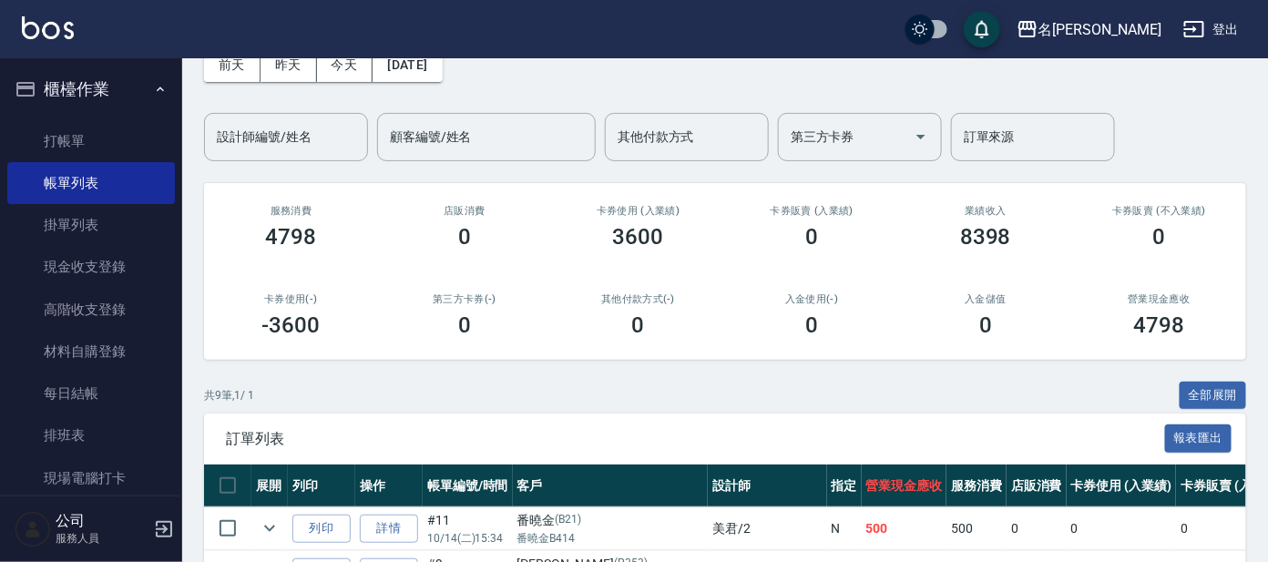
scroll to position [0, 0]
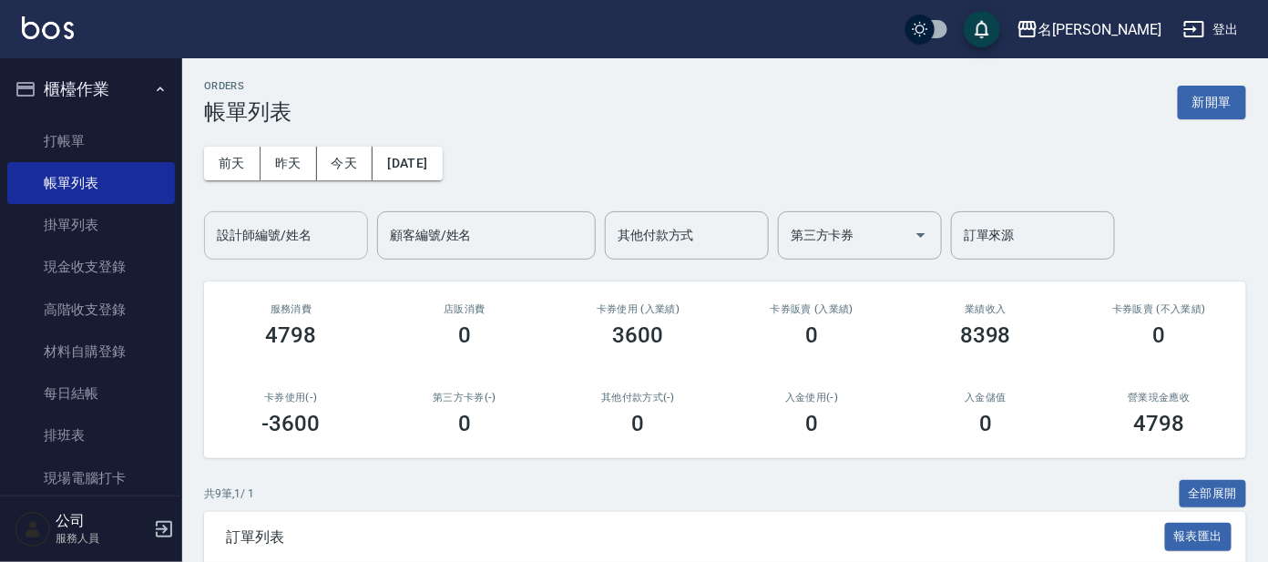
click at [281, 243] on input "設計師編號/姓名" at bounding box center [286, 236] width 148 height 32
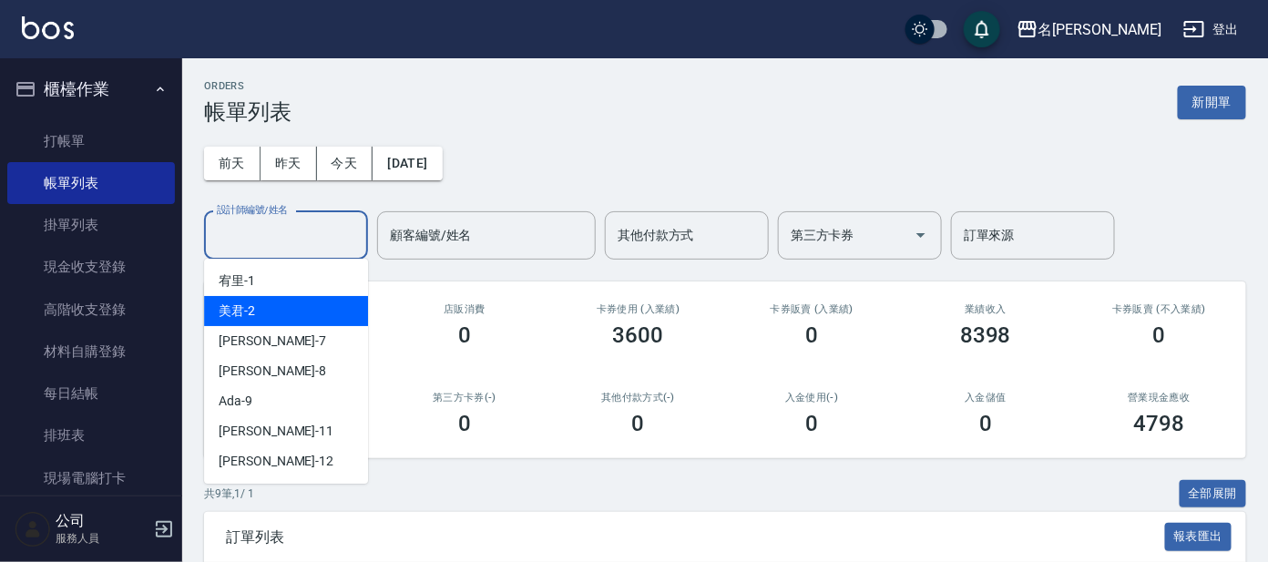
click at [289, 303] on div "美君 -2" at bounding box center [286, 311] width 164 height 30
type input "美君-2"
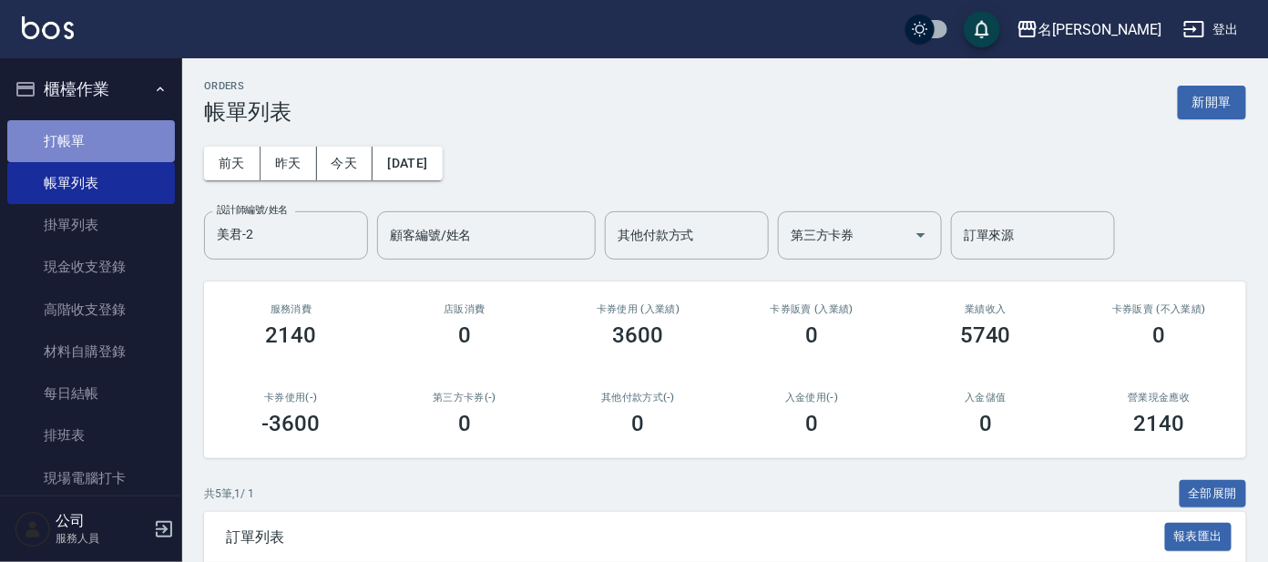
click at [90, 132] on link "打帳單" at bounding box center [91, 141] width 168 height 42
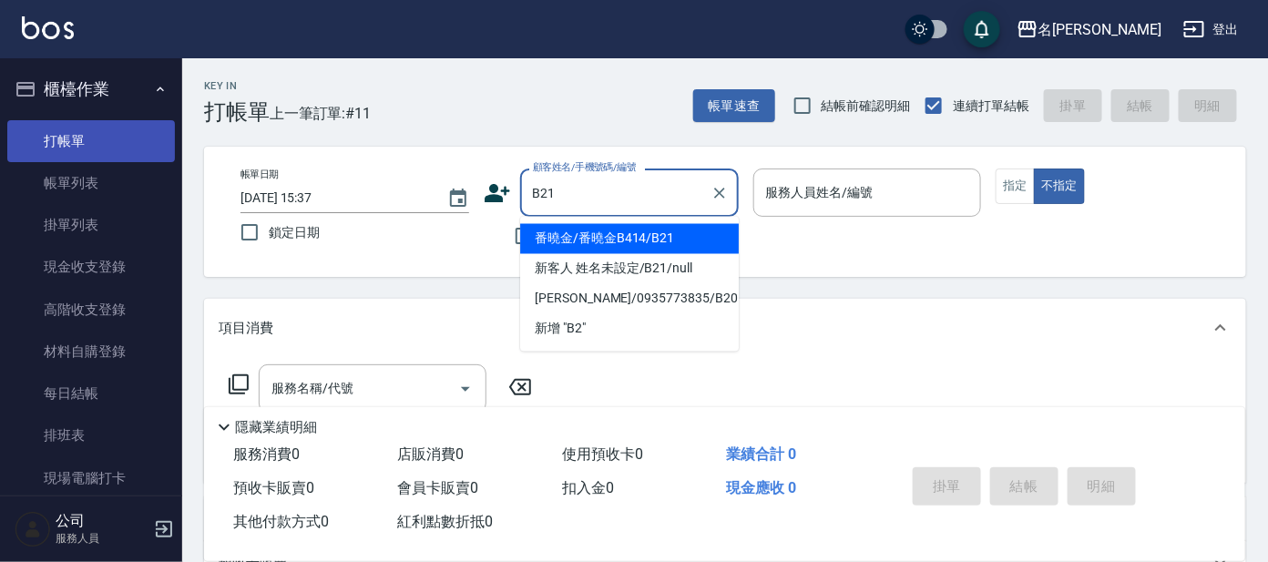
type input "番曉金/番曉金B414/B21"
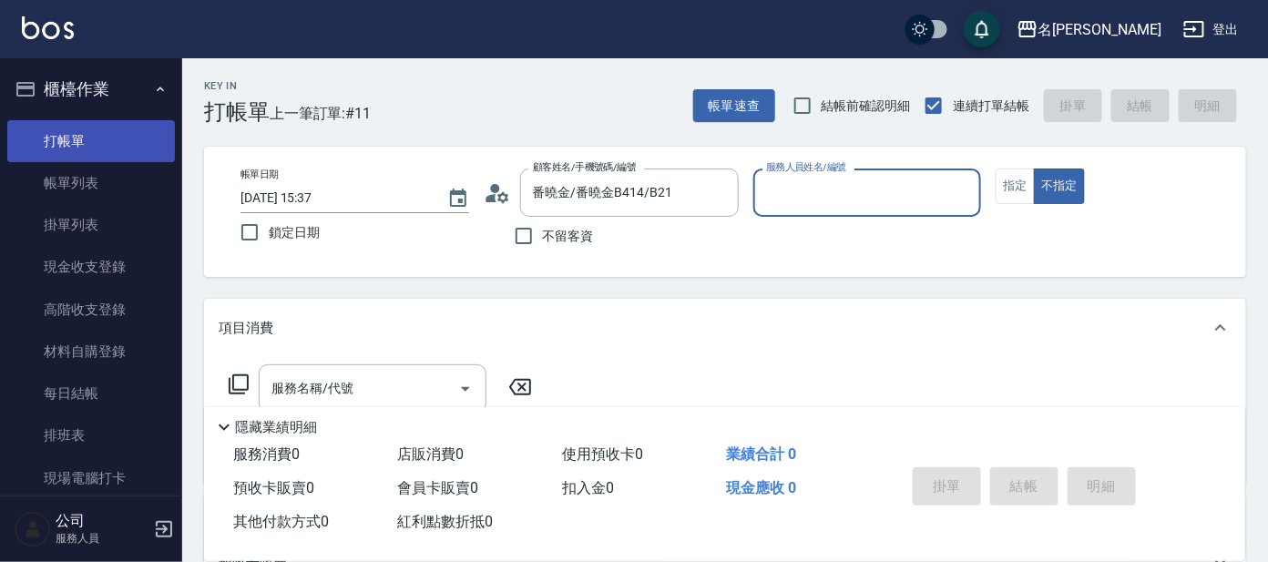
type input "美君-2"
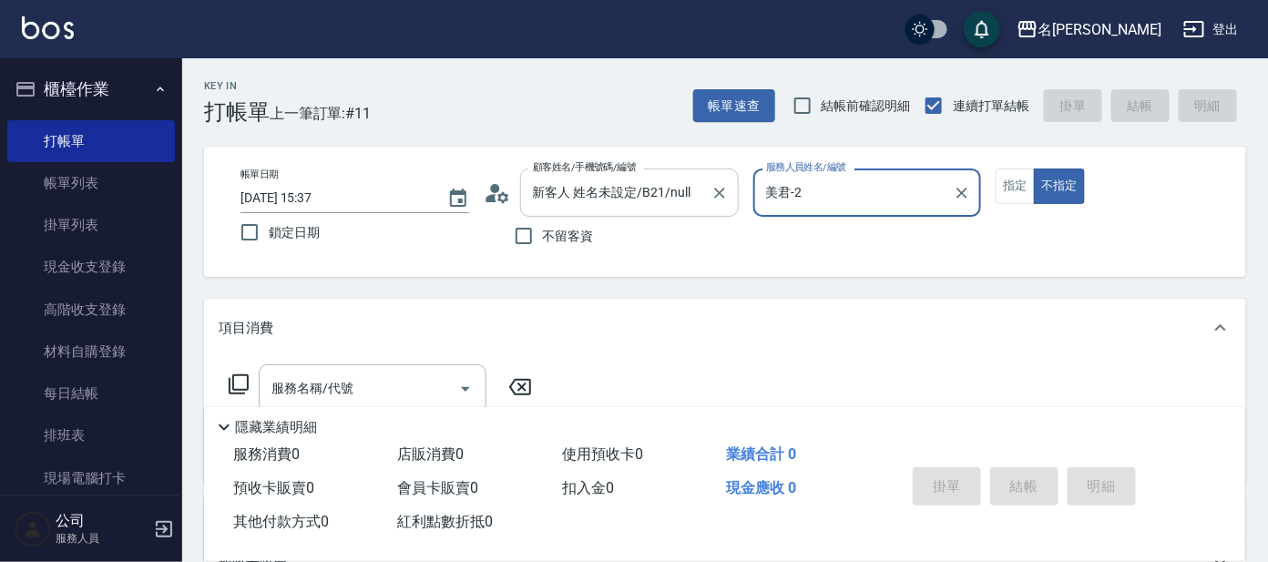
click at [598, 186] on input "新客人 姓名未設定/B21/null" at bounding box center [615, 193] width 175 height 32
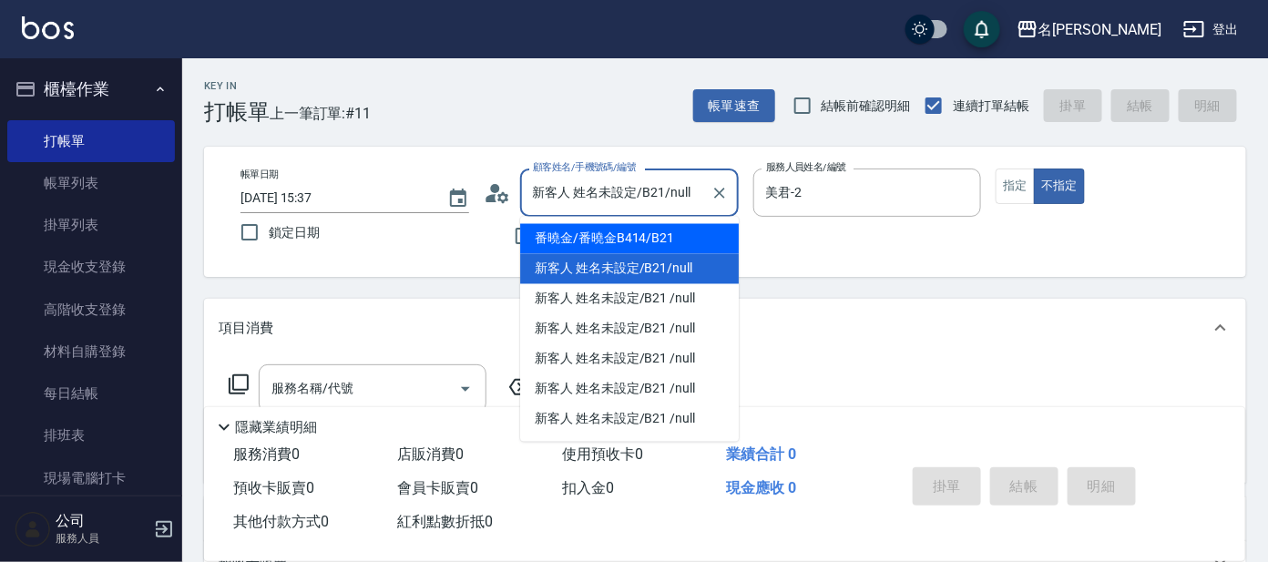
click at [609, 240] on li "番曉金/番曉金B414/B21" at bounding box center [629, 239] width 219 height 30
type input "番曉金/番曉金B414/B21"
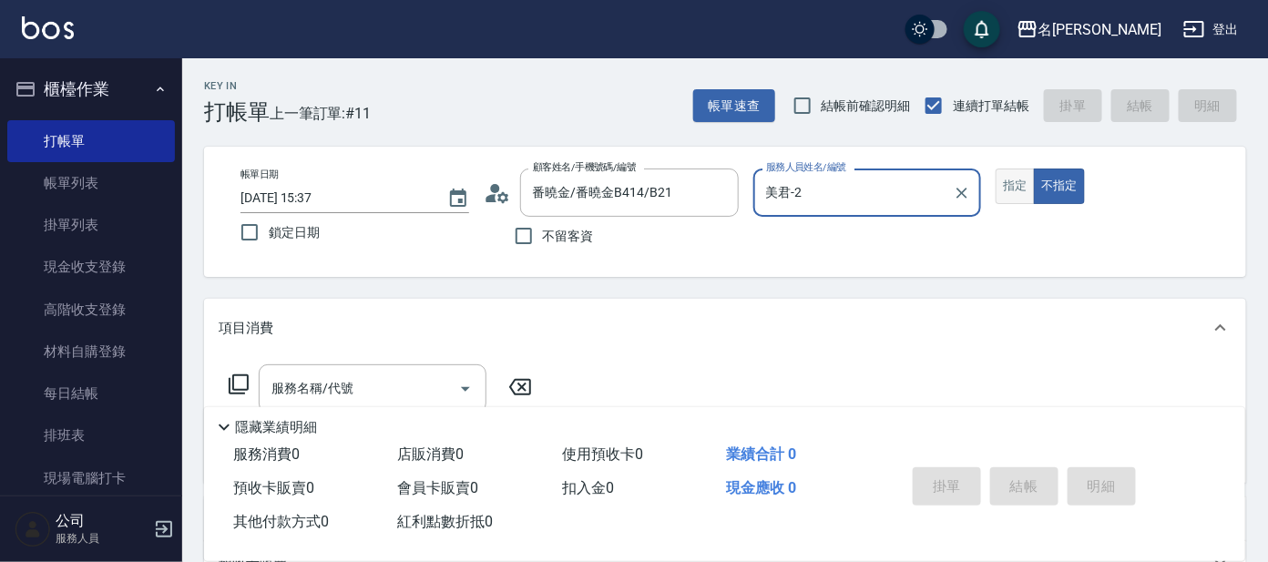
click at [1009, 201] on button "指定" at bounding box center [1015, 187] width 39 height 36
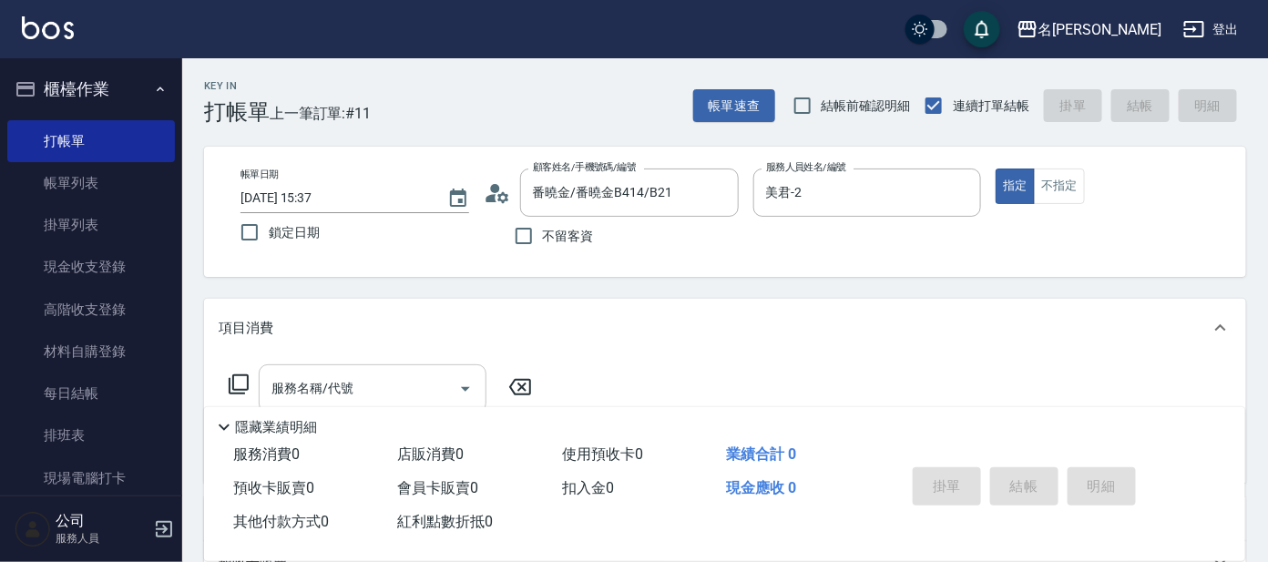
click at [381, 382] on input "服務名稱/代號" at bounding box center [359, 389] width 184 height 32
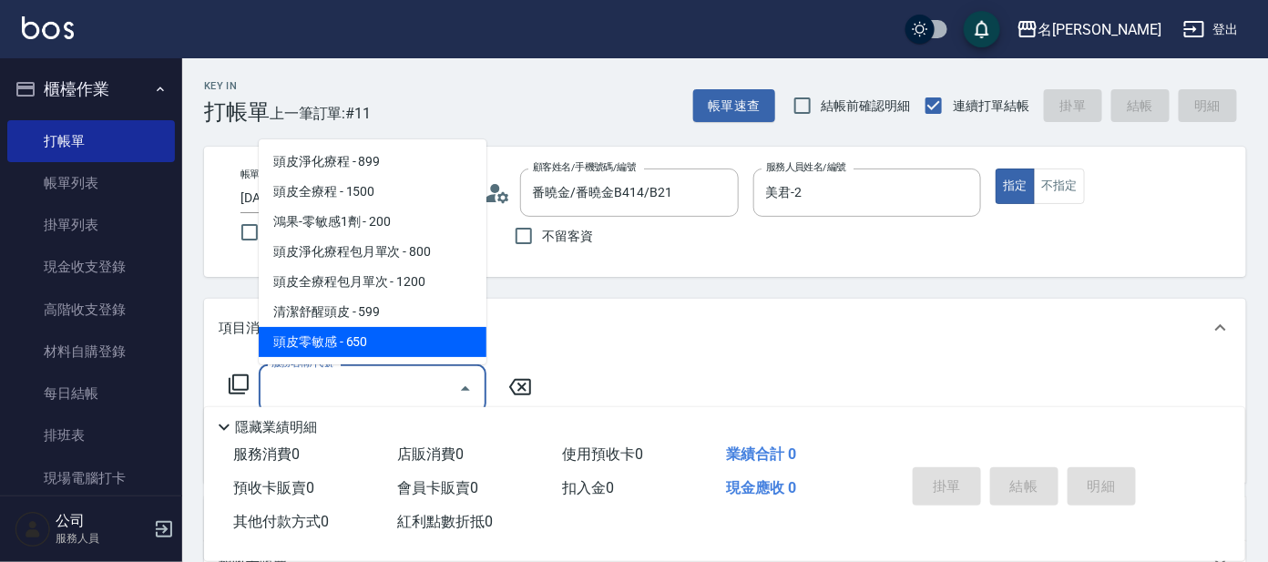
type input "5"
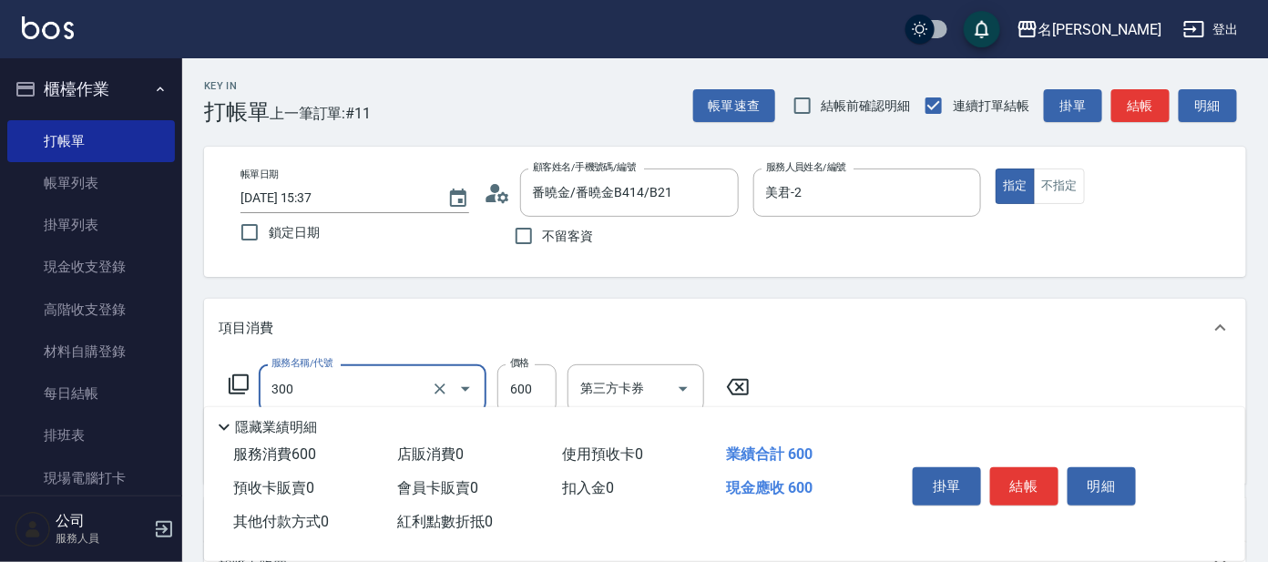
drag, startPoint x: 353, startPoint y: 383, endPoint x: 341, endPoint y: 400, distance: 20.8
click at [351, 383] on input "300" at bounding box center [347, 389] width 160 height 32
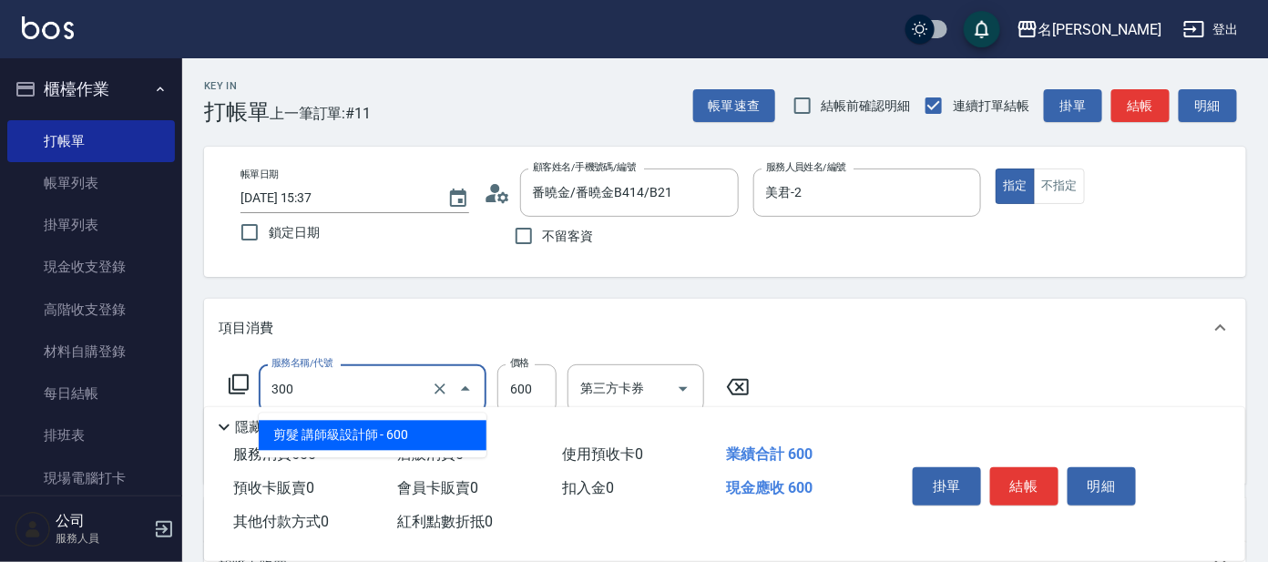
click at [333, 427] on span "剪髮 講師級設計師 - 600" at bounding box center [373, 436] width 228 height 30
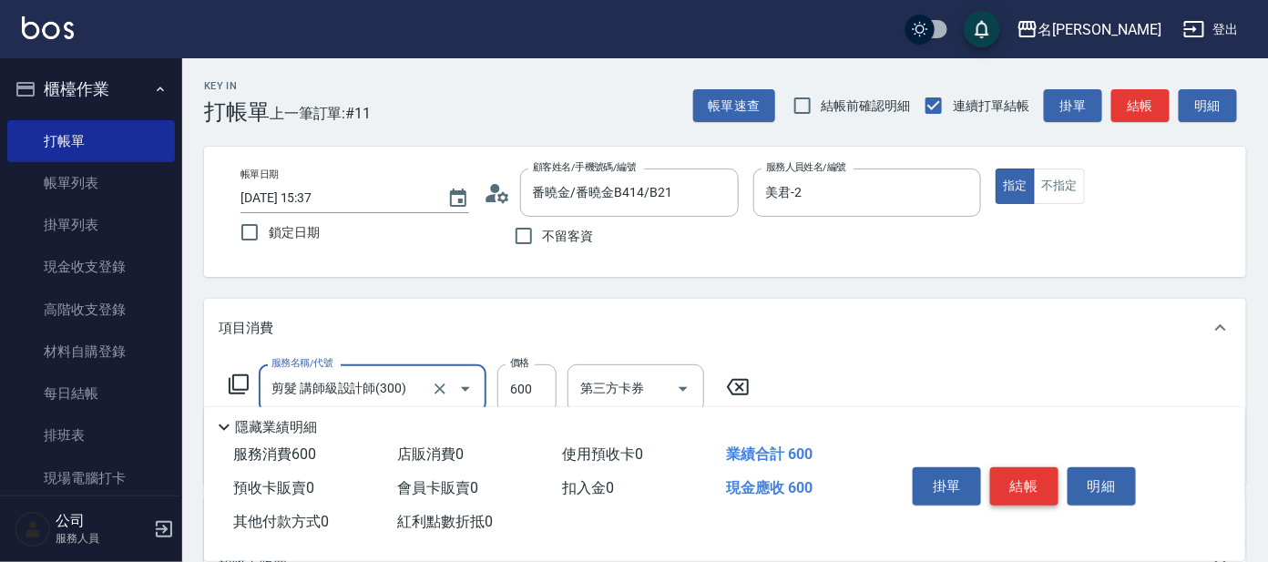
type input "剪髮 講師級設計師(300)"
click at [1006, 471] on button "結帳" at bounding box center [1024, 486] width 68 height 38
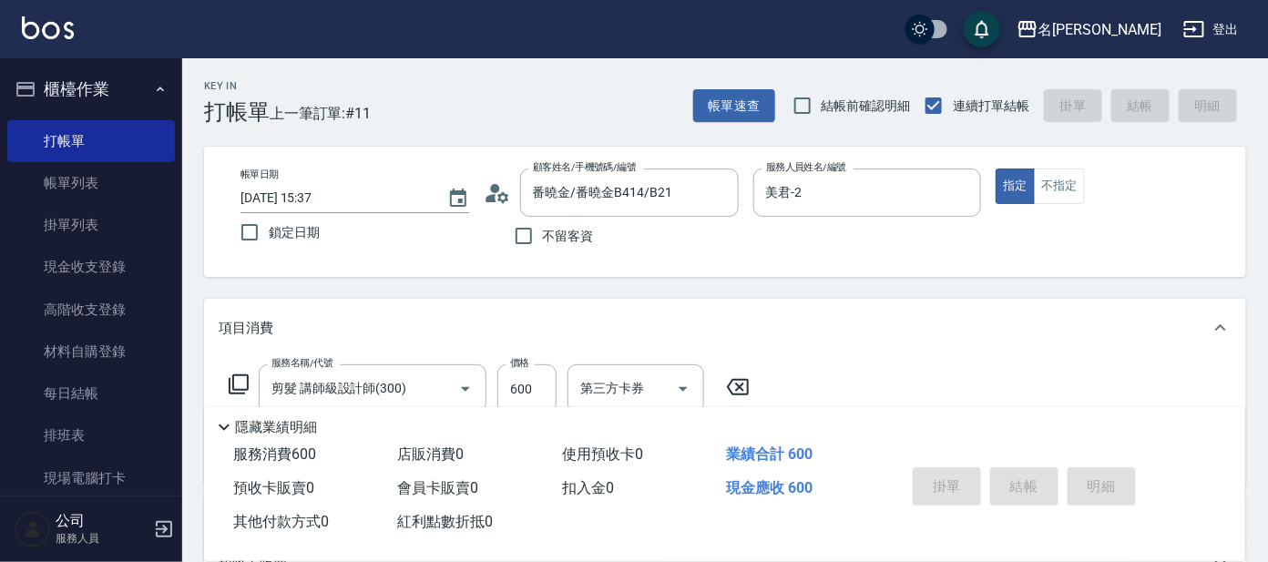
type input "[DATE] 15:58"
